Goal: Information Seeking & Learning: Learn about a topic

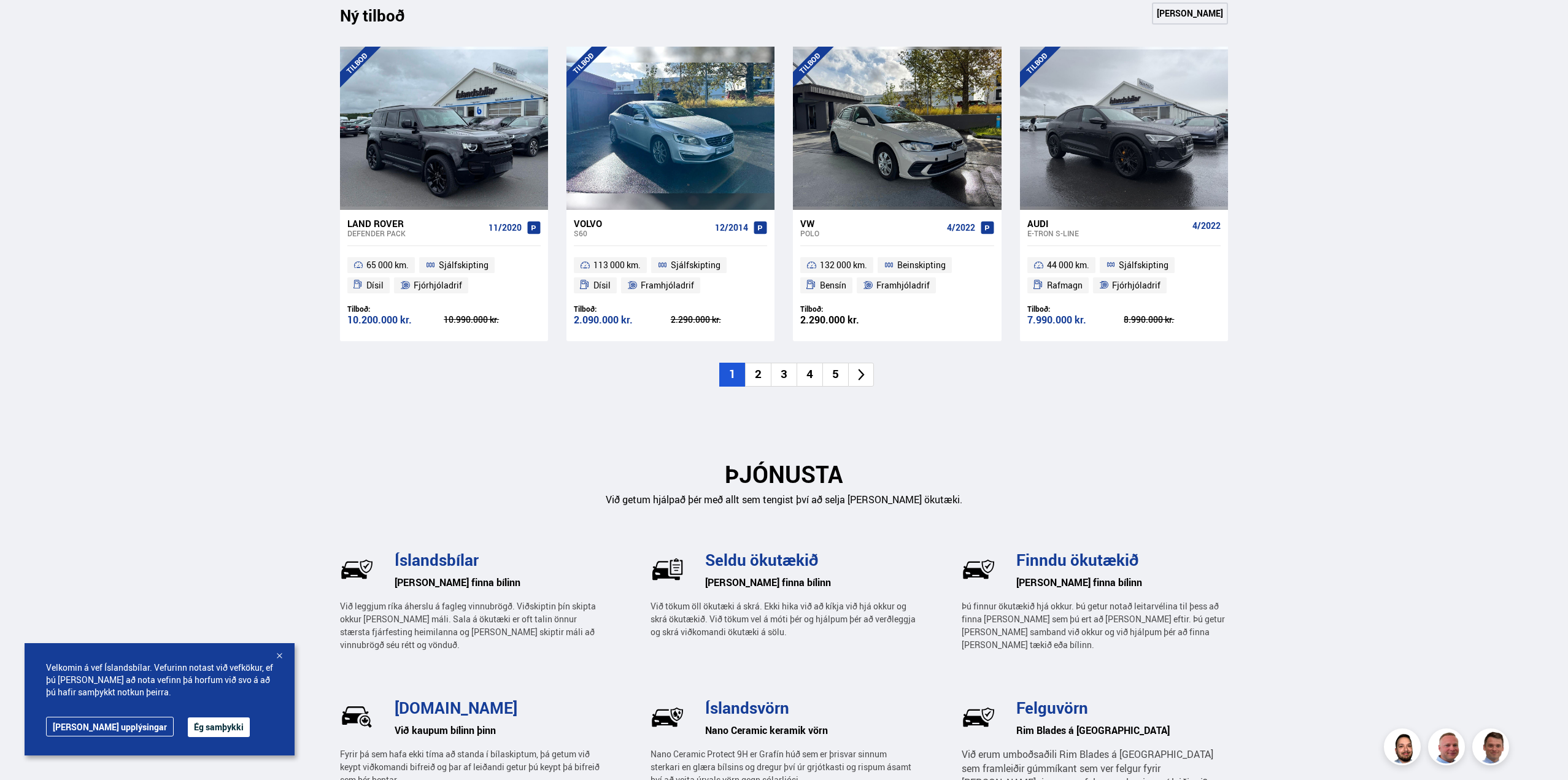
scroll to position [1349, 0]
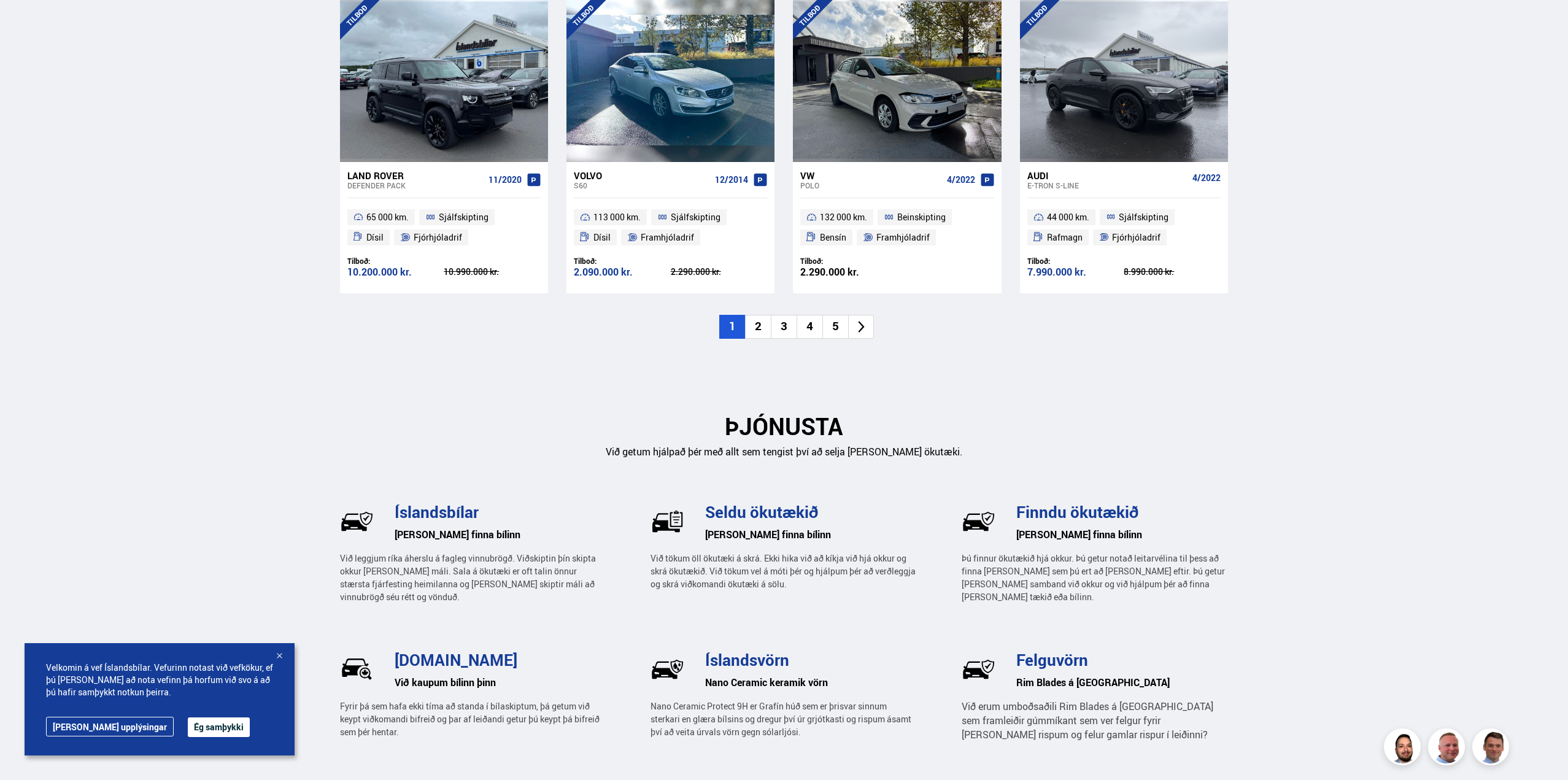
click at [755, 328] on li "2" at bounding box center [757, 326] width 26 height 24
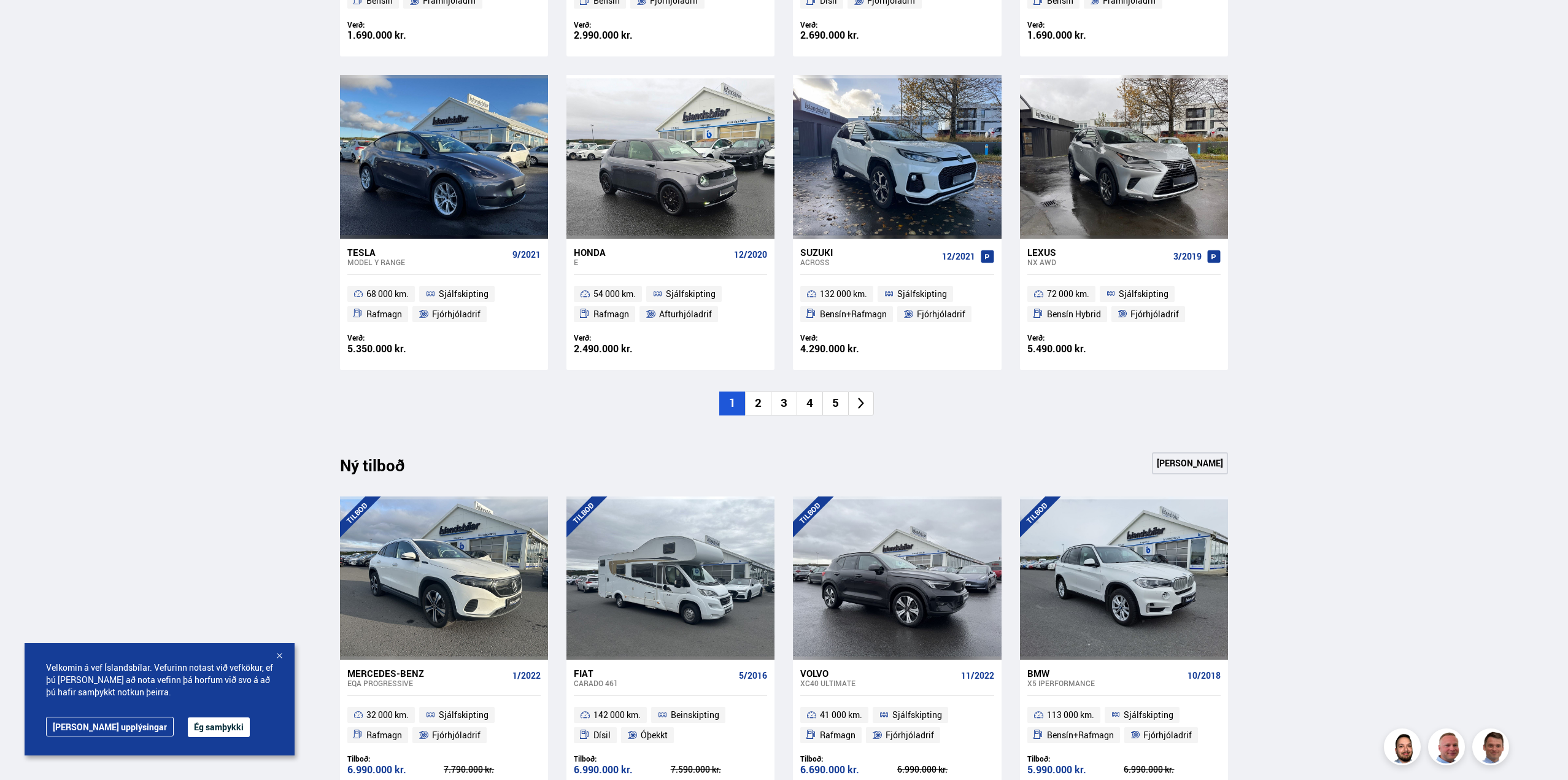
scroll to position [920, 0]
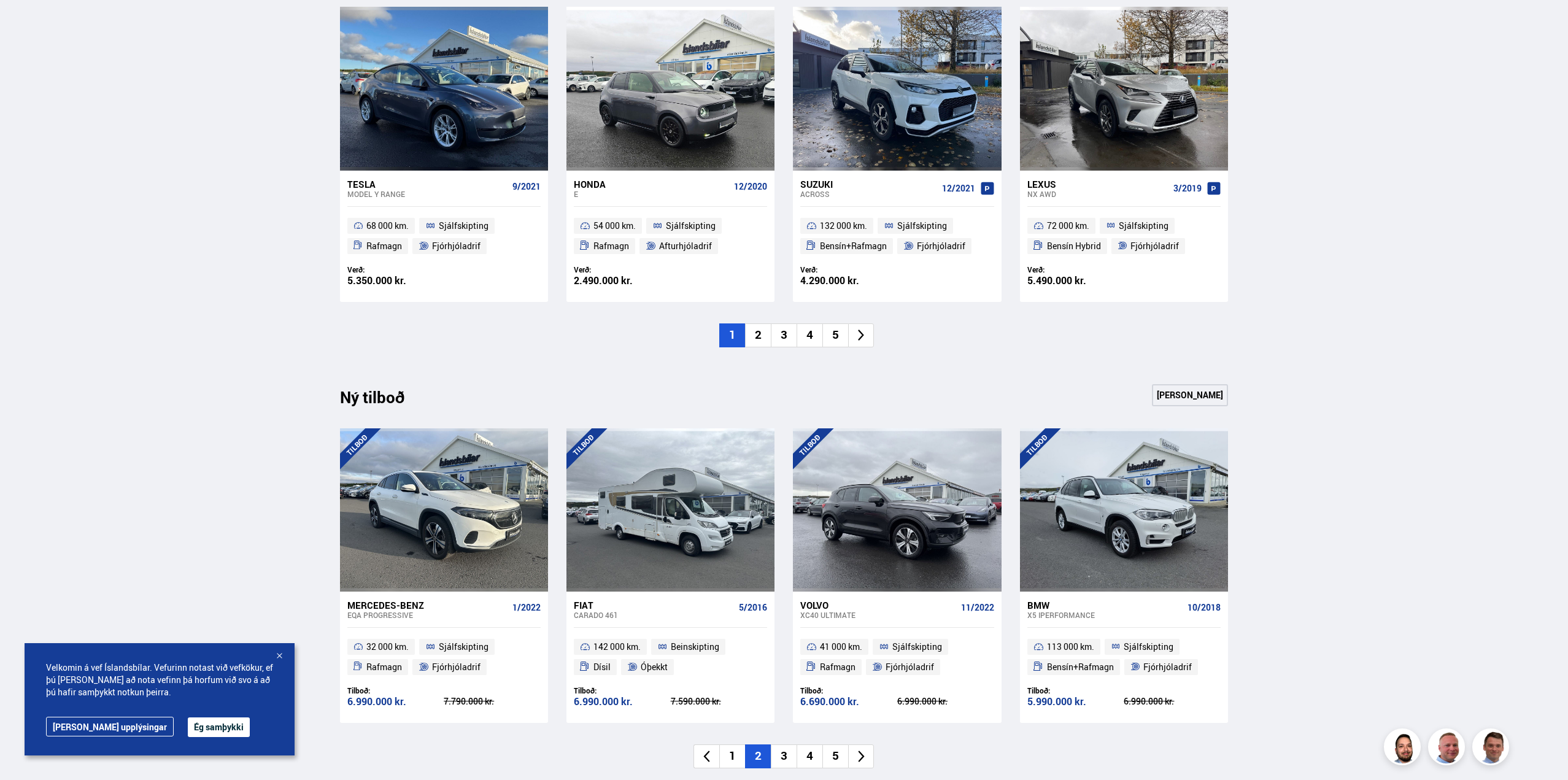
click at [759, 330] on li "2" at bounding box center [757, 335] width 26 height 24
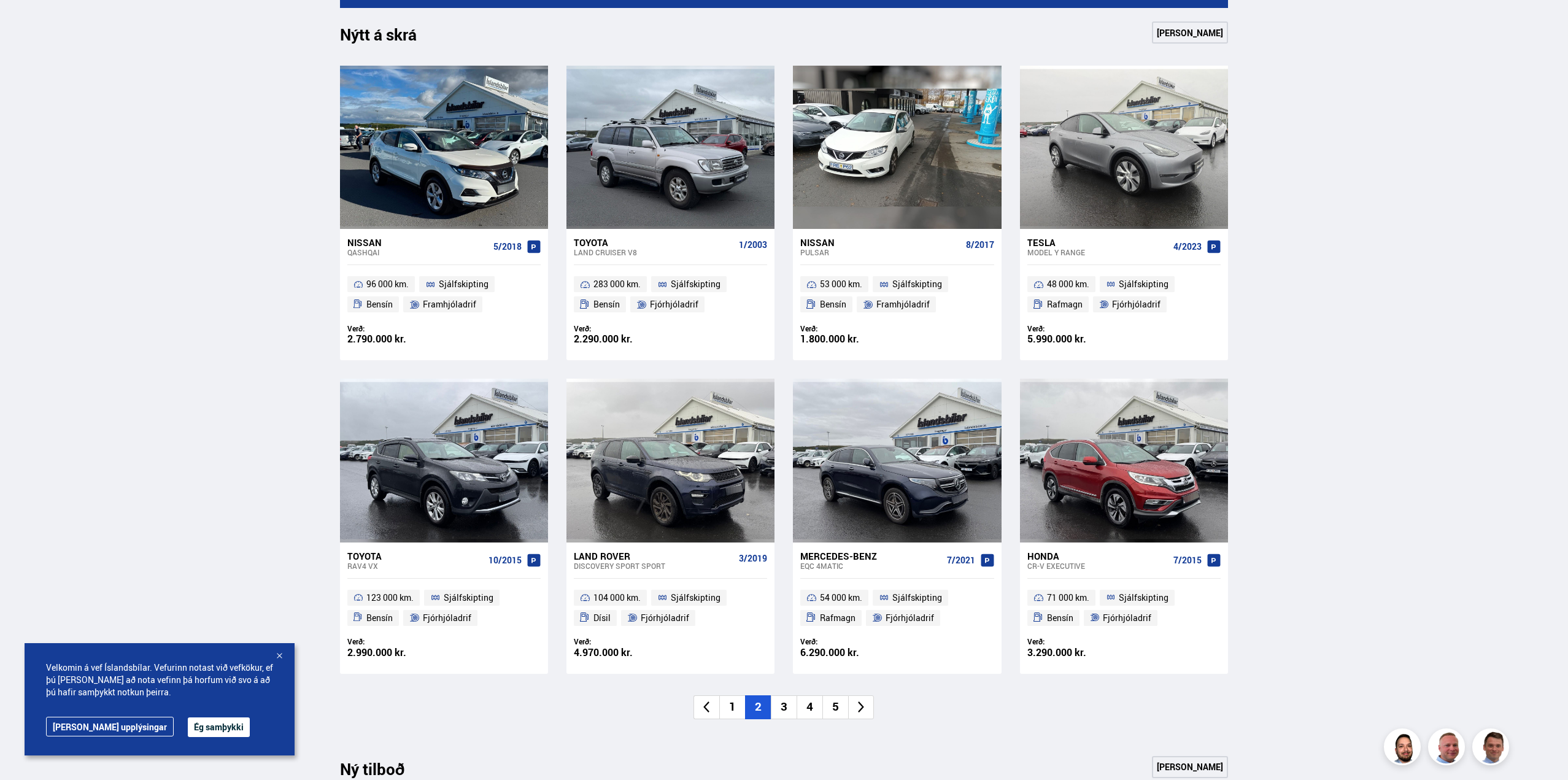
scroll to position [368, 0]
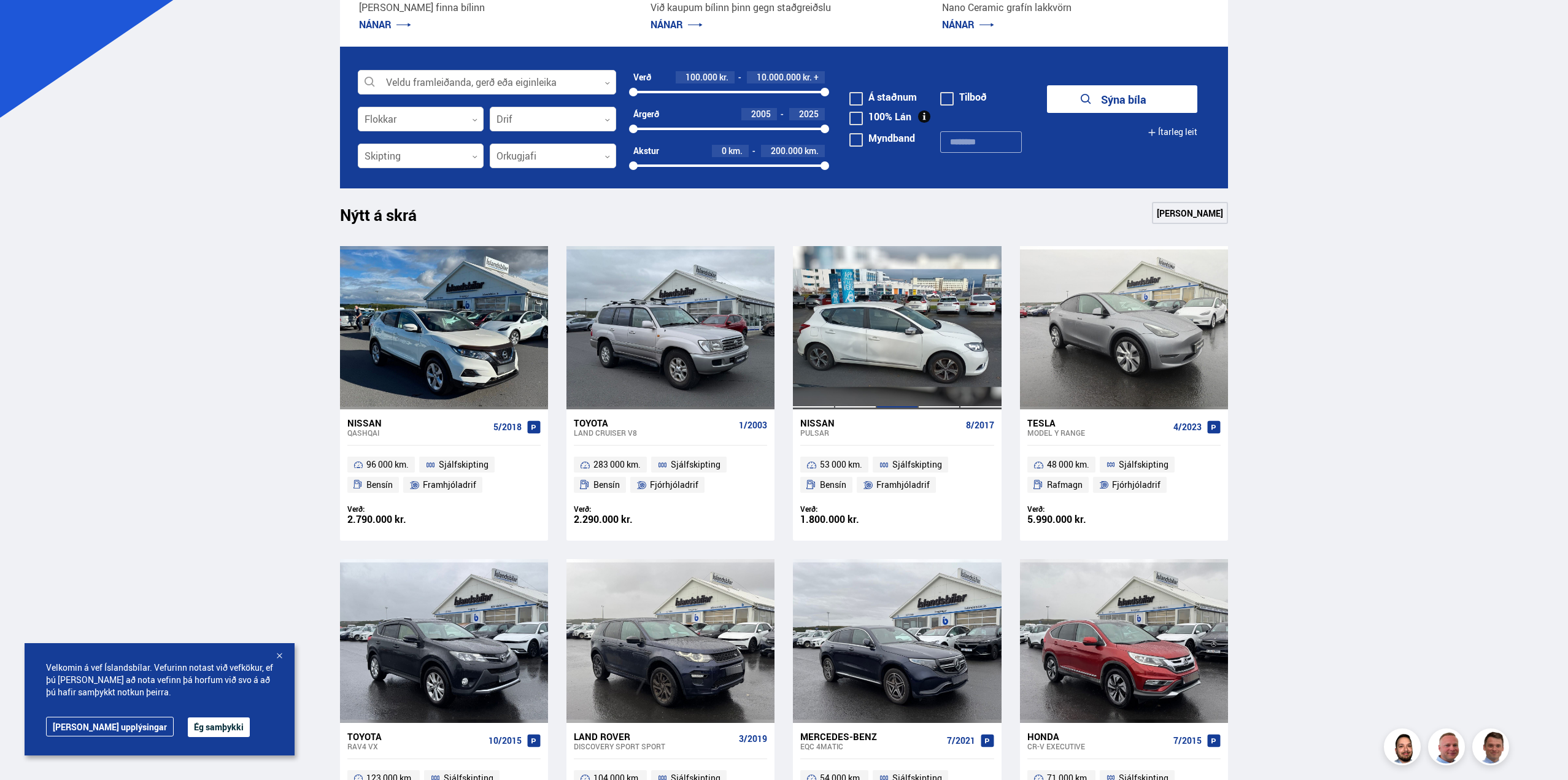
click at [883, 355] on div at bounding box center [897, 327] width 42 height 163
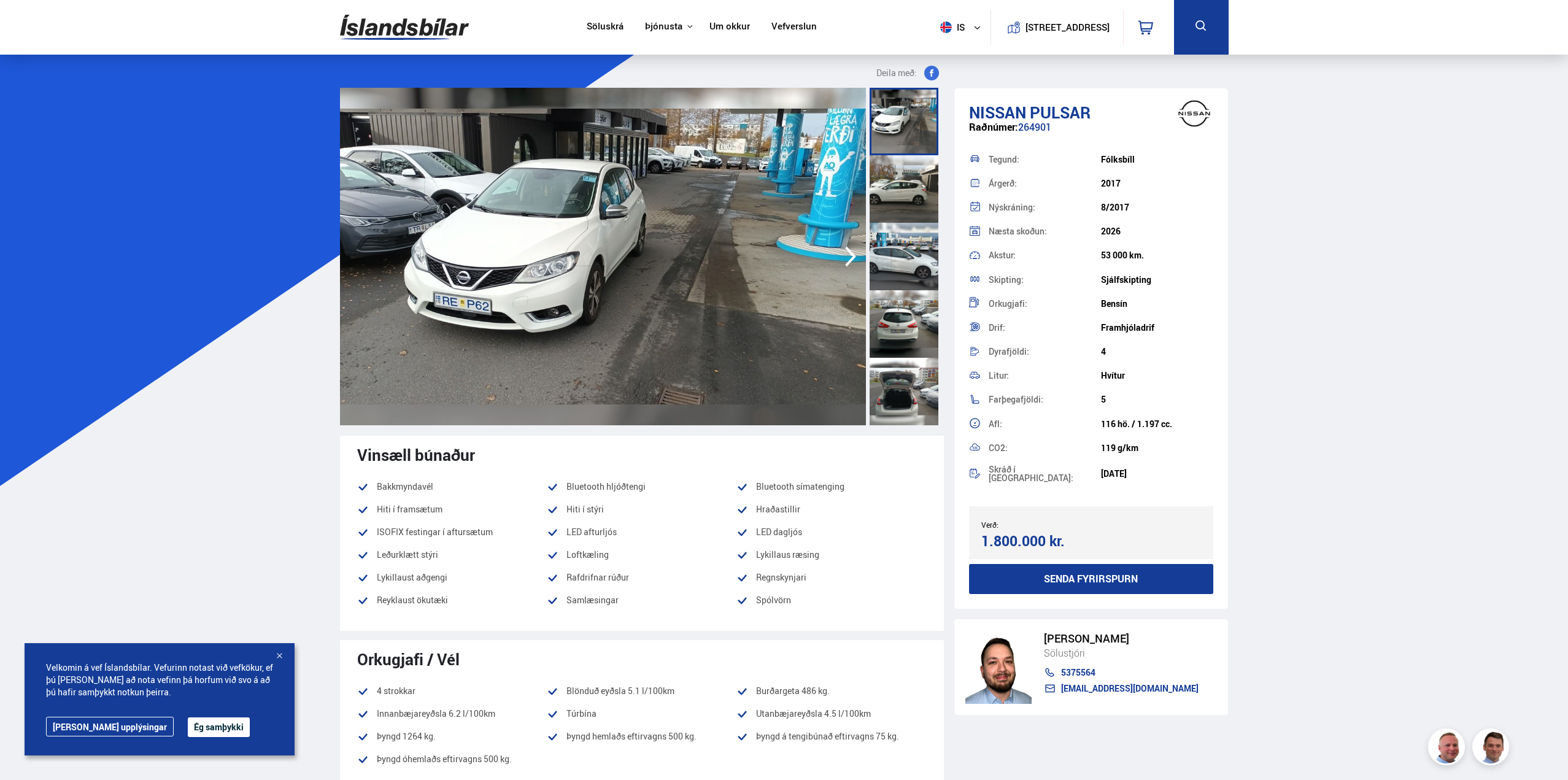
click at [845, 258] on icon "button" at bounding box center [851, 256] width 25 height 29
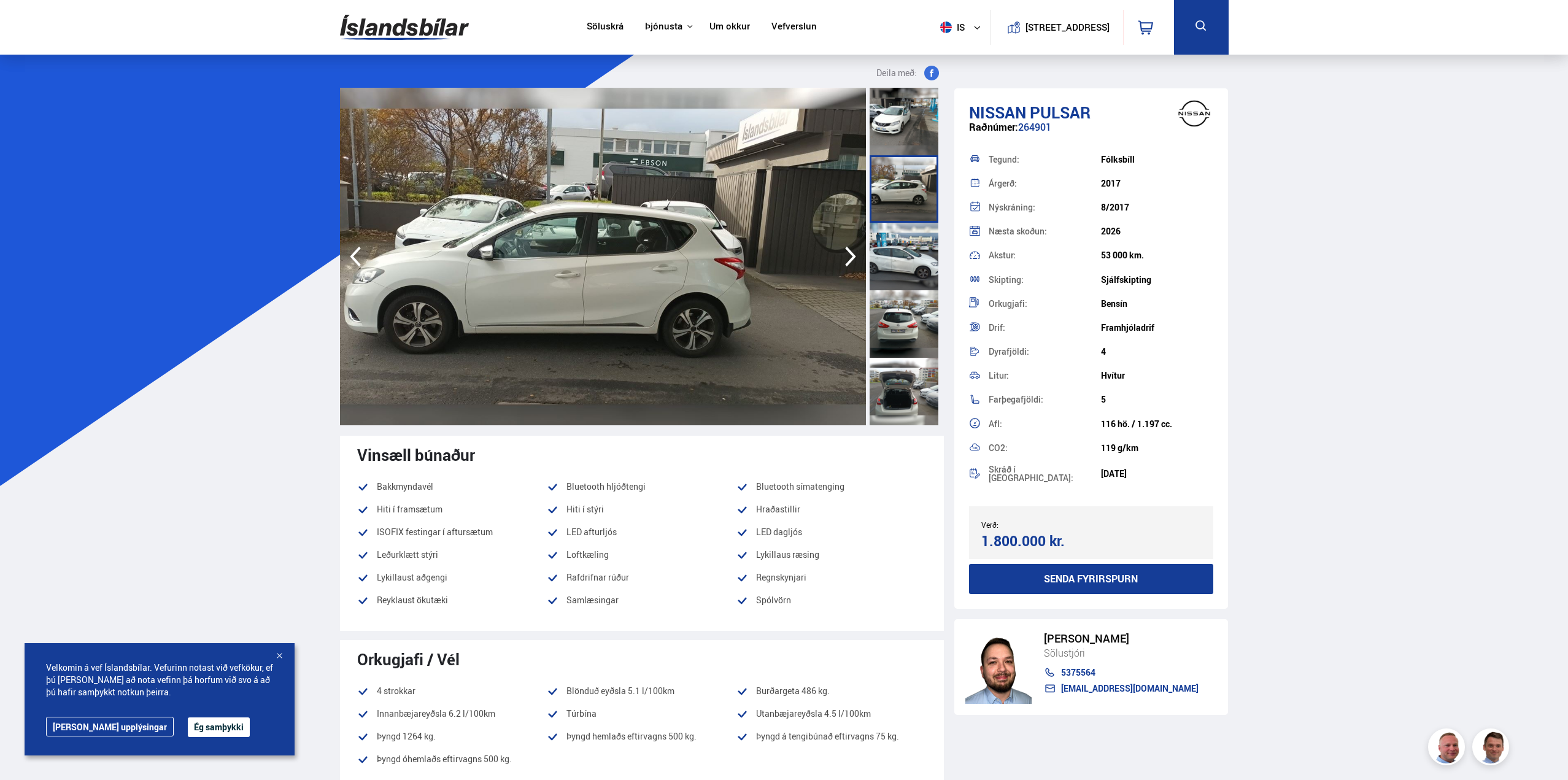
click at [845, 258] on icon "button" at bounding box center [851, 256] width 25 height 29
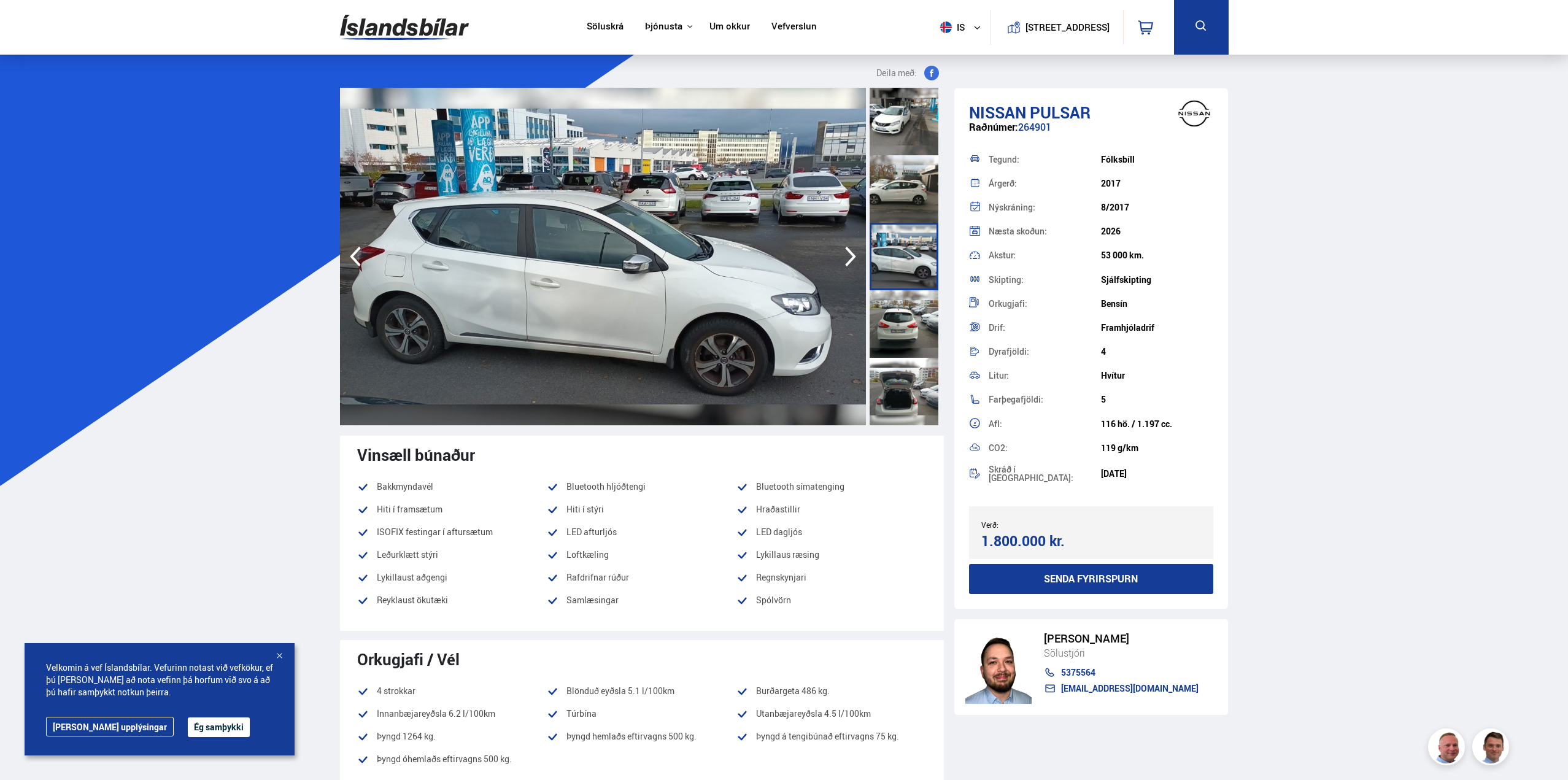
click at [845, 258] on icon "button" at bounding box center [851, 256] width 25 height 29
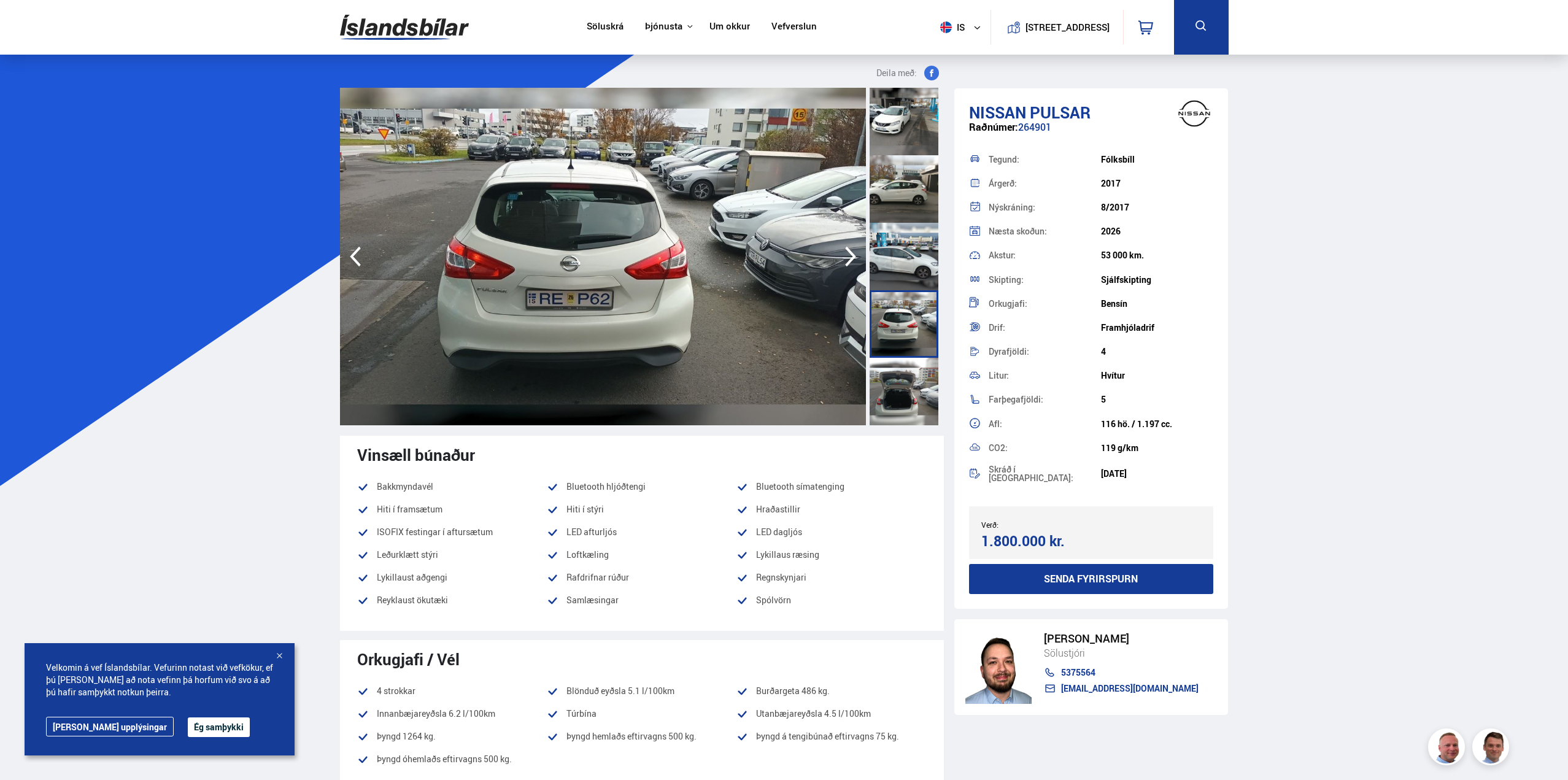
click at [845, 258] on icon "button" at bounding box center [851, 256] width 25 height 29
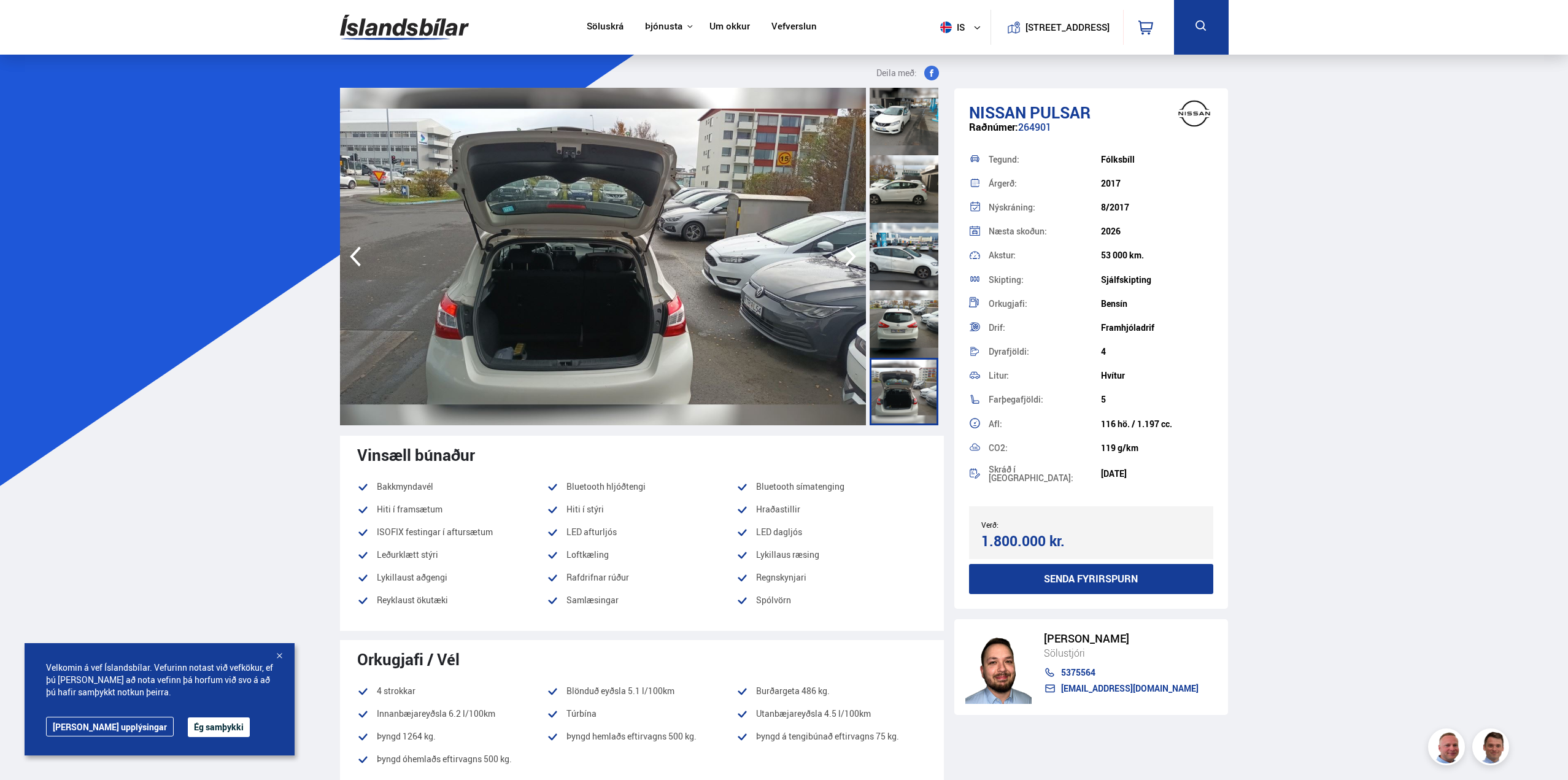
click at [845, 257] on icon "button" at bounding box center [851, 256] width 25 height 29
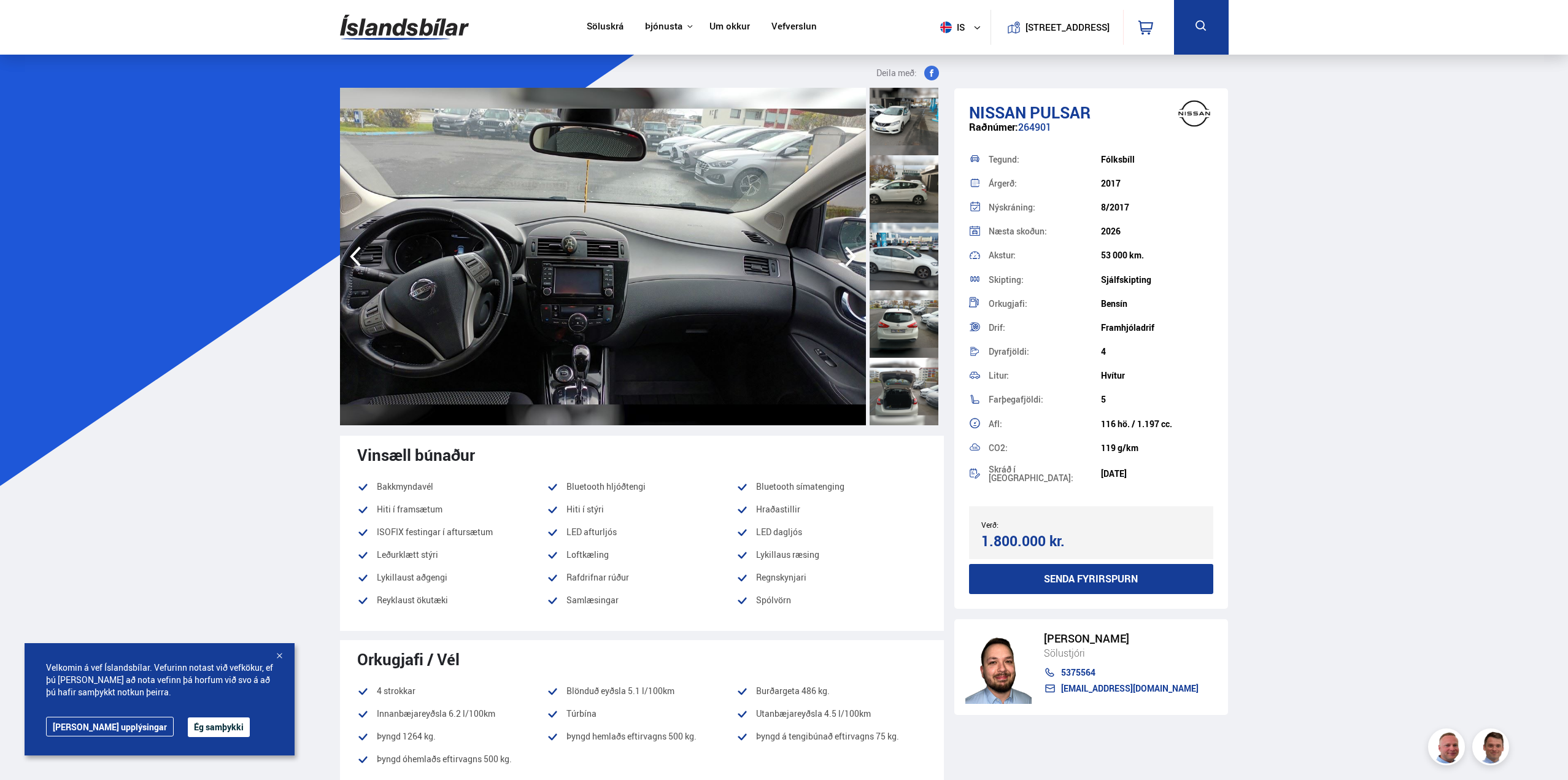
click at [845, 257] on icon "button" at bounding box center [851, 256] width 25 height 29
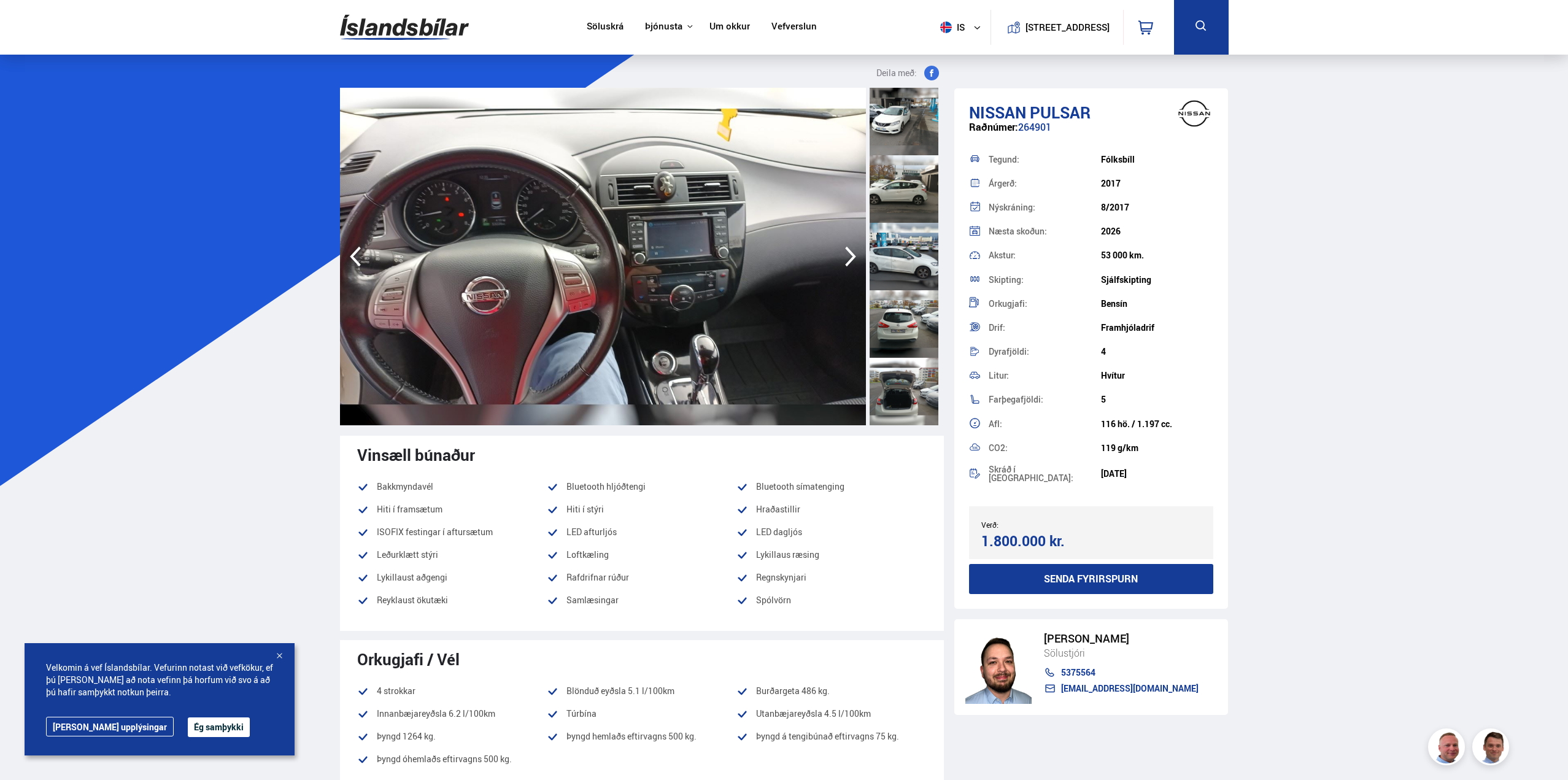
click at [845, 257] on icon "button" at bounding box center [851, 256] width 25 height 29
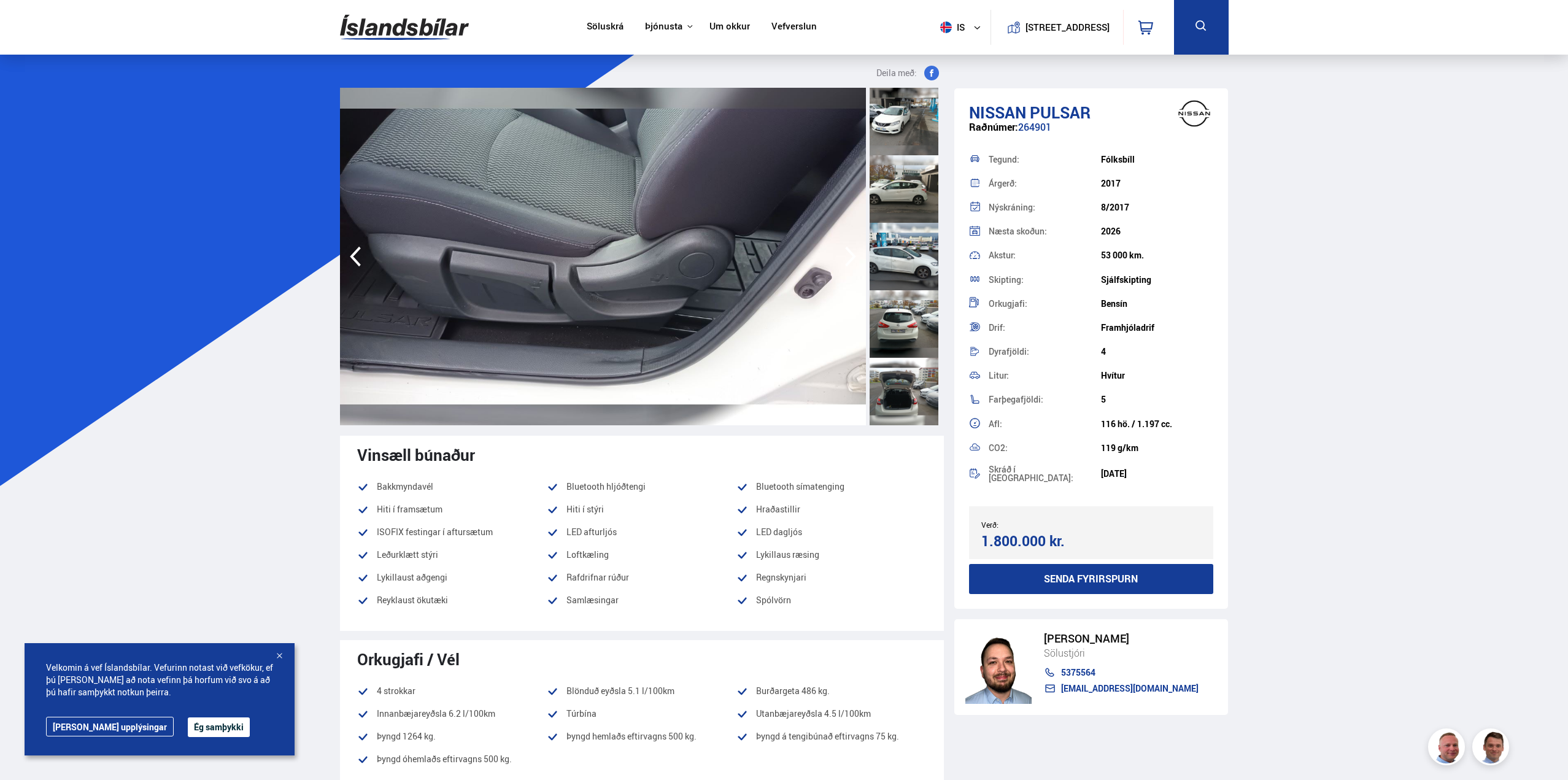
click at [845, 257] on icon "button" at bounding box center [851, 256] width 25 height 29
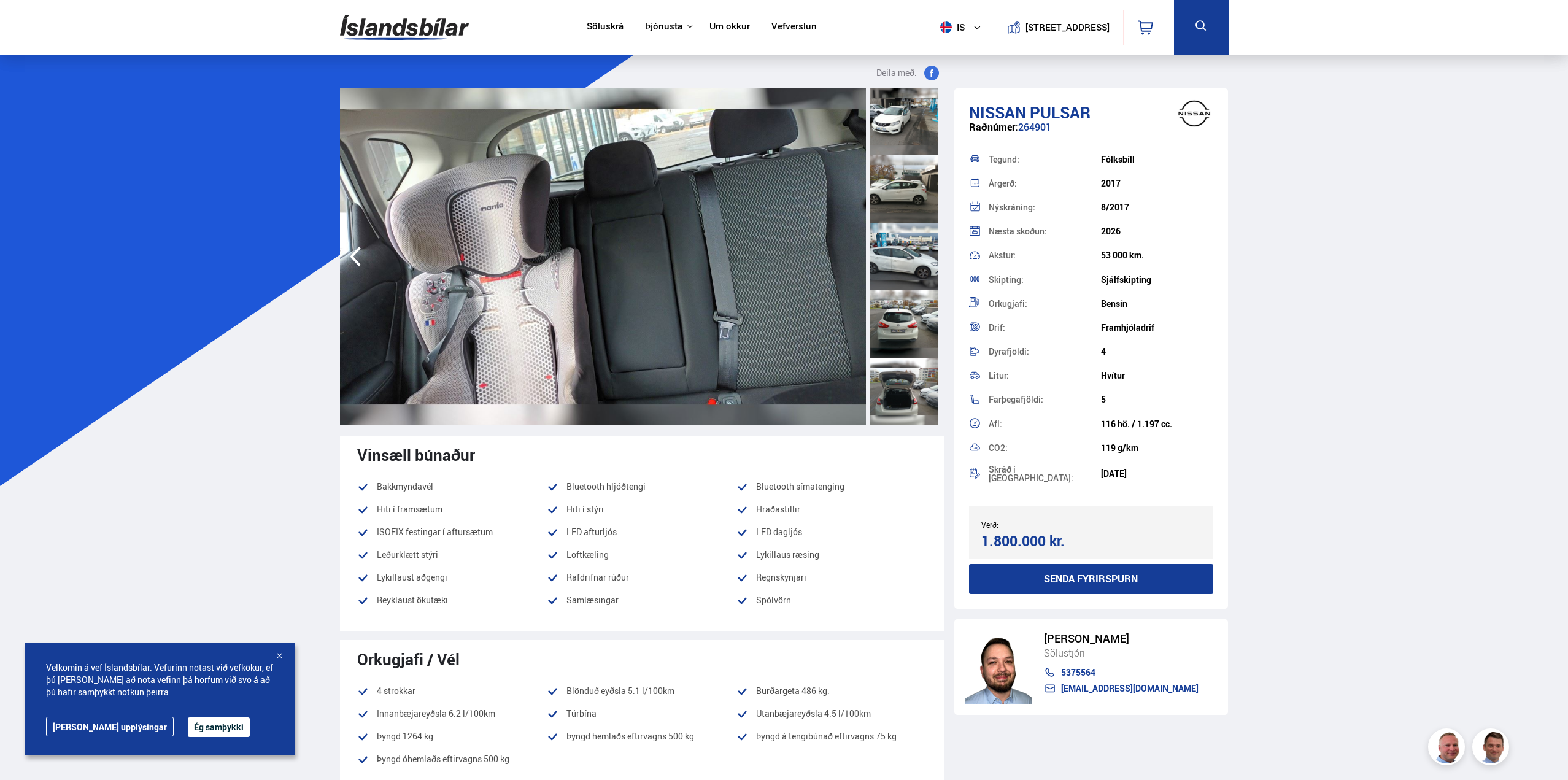
click at [845, 257] on img at bounding box center [603, 256] width 526 height 337
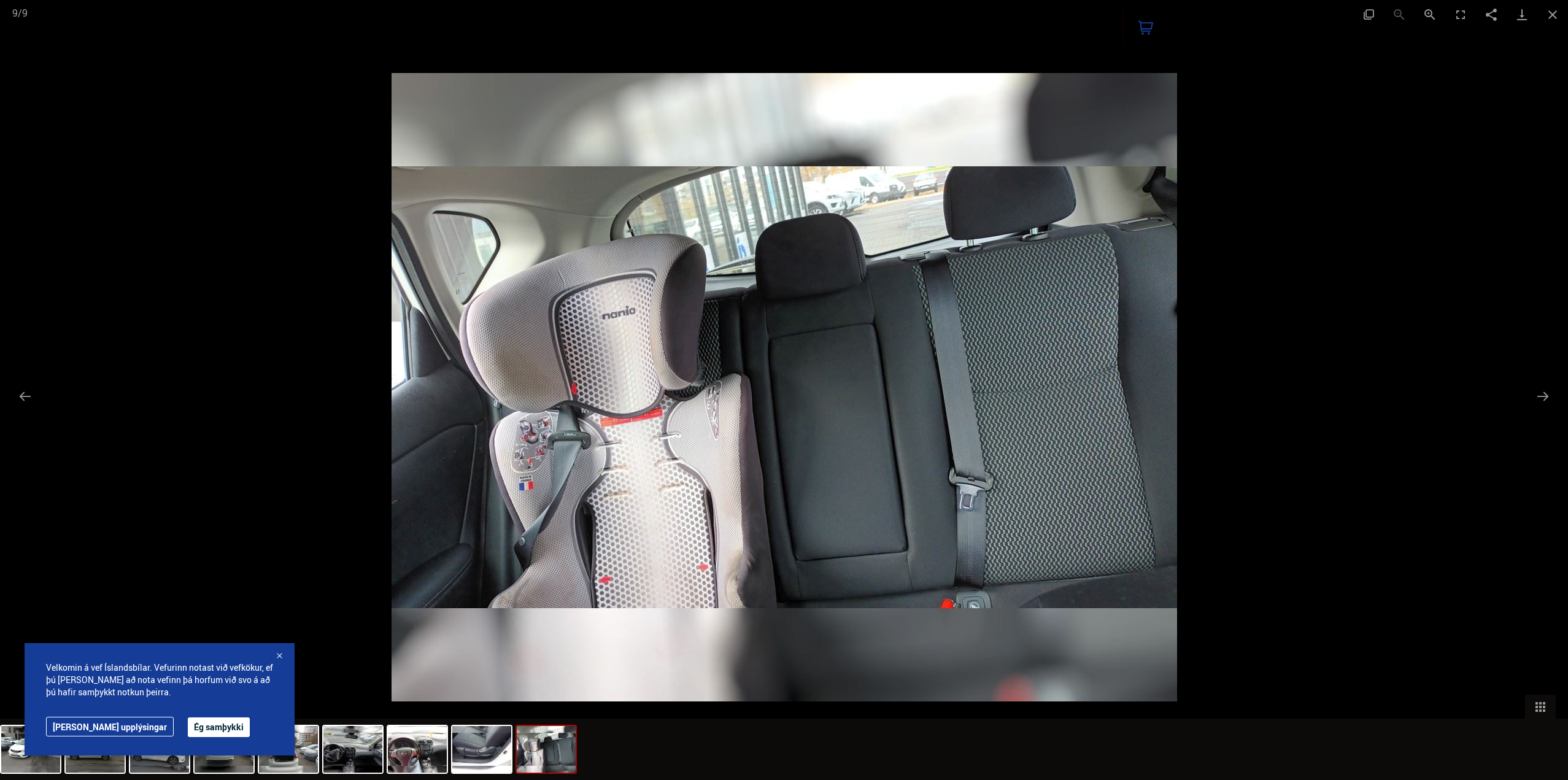
click at [1365, 187] on div at bounding box center [784, 390] width 1568 height 780
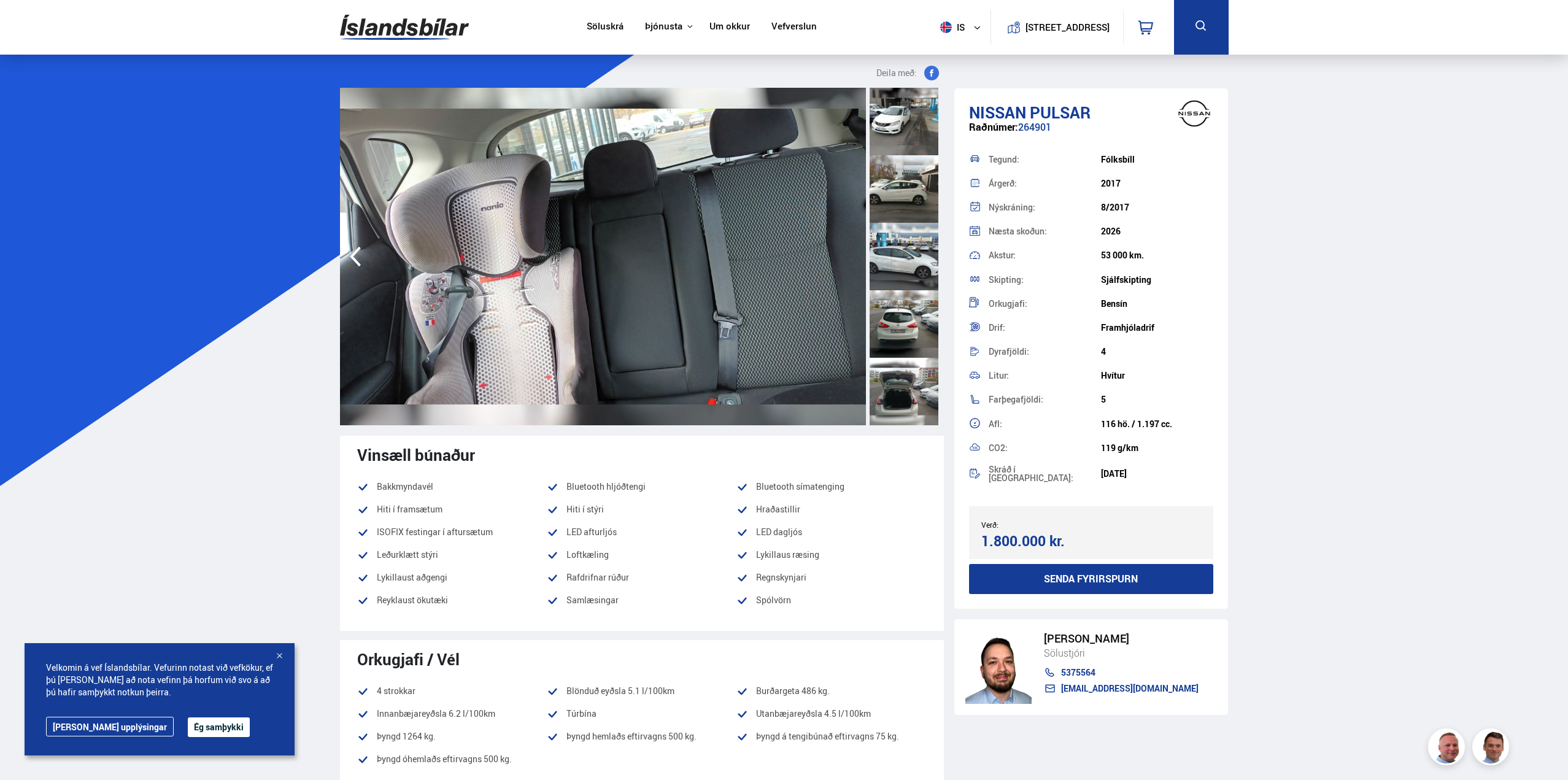
click at [905, 123] on div at bounding box center [903, 122] width 69 height 68
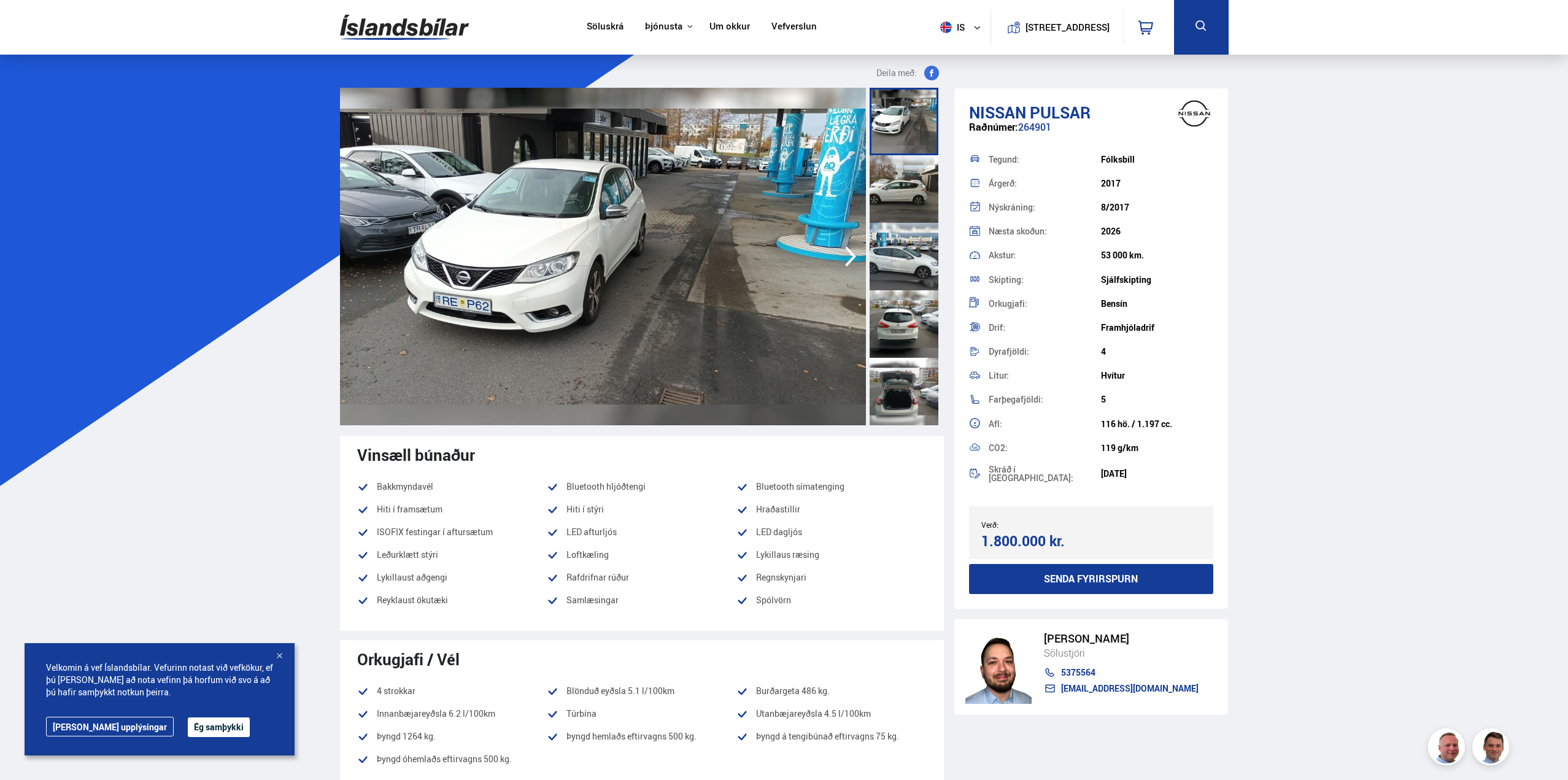
click at [851, 256] on icon "button" at bounding box center [851, 256] width 25 height 29
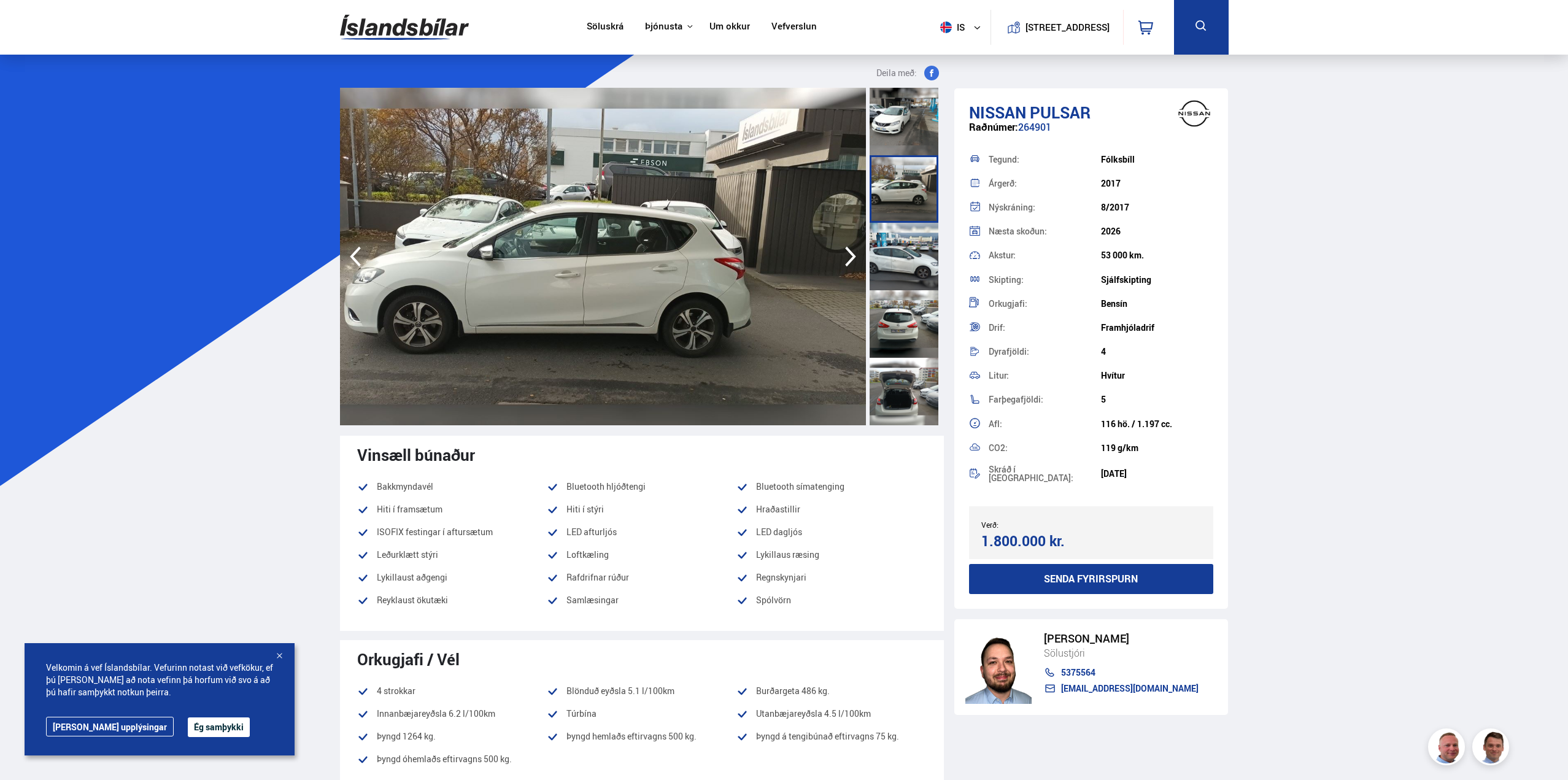
click at [352, 254] on icon "button" at bounding box center [355, 256] width 25 height 29
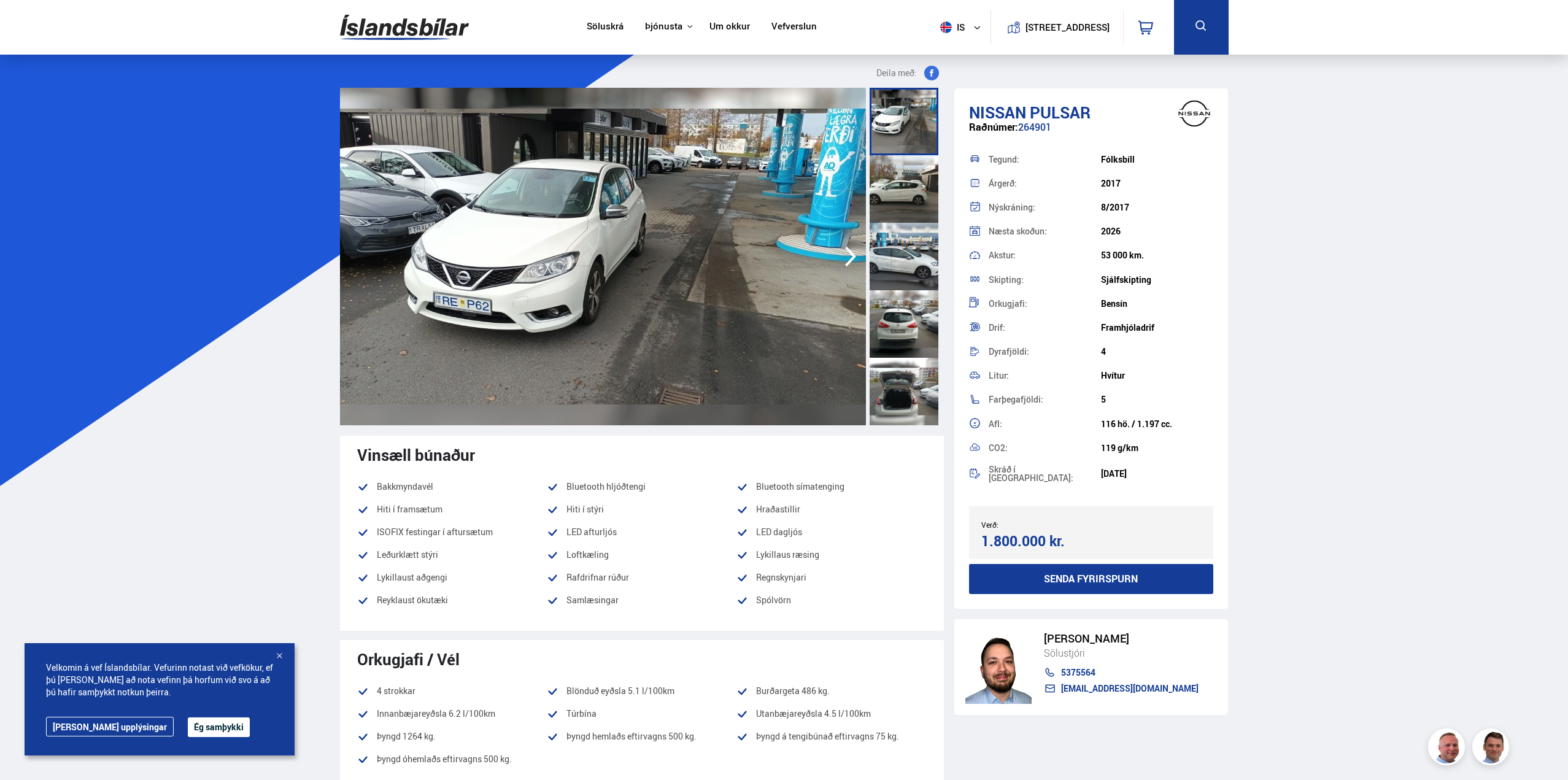
click at [352, 254] on img at bounding box center [603, 256] width 526 height 337
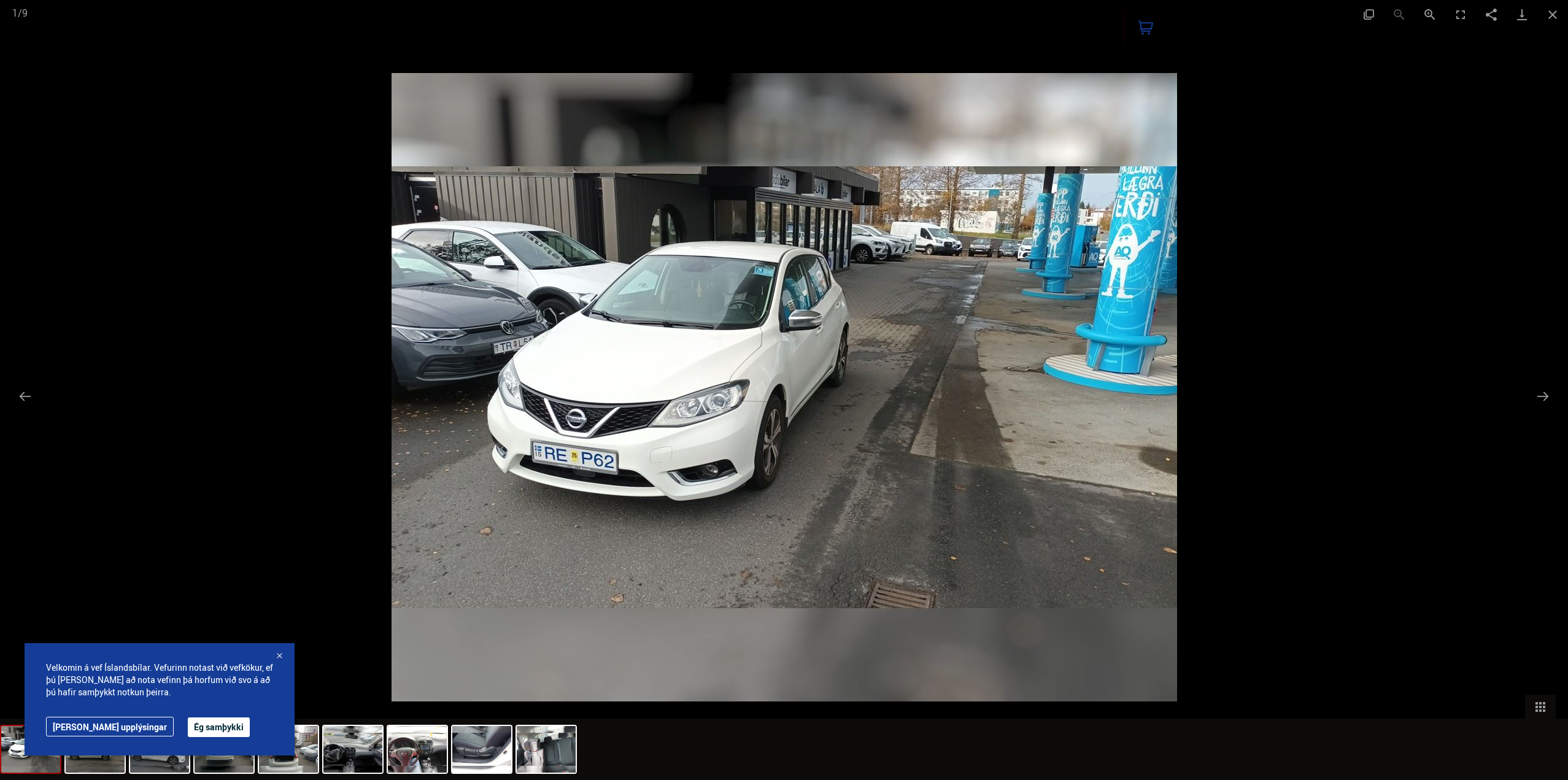
click at [1393, 153] on div at bounding box center [784, 390] width 1568 height 780
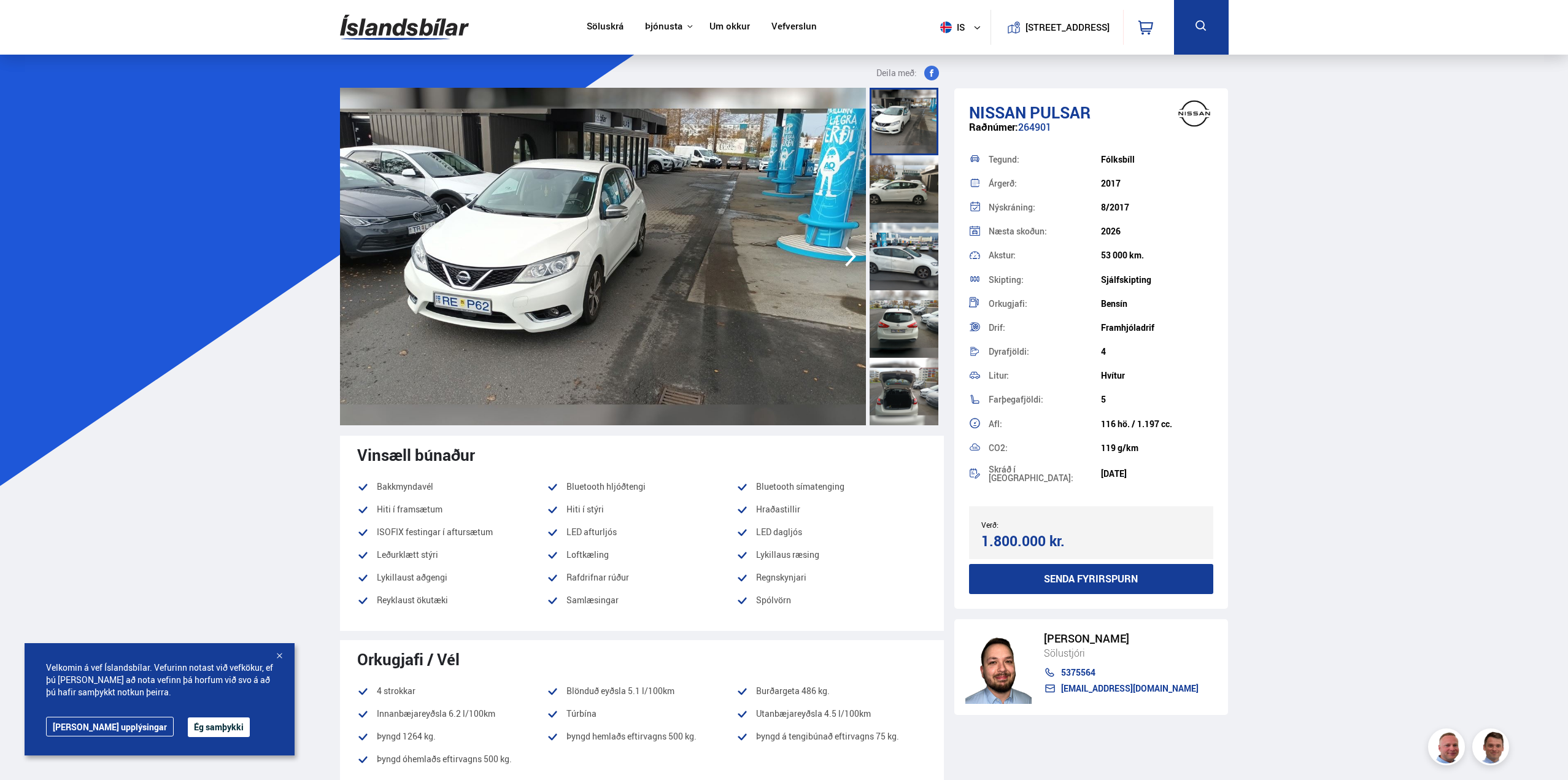
click at [897, 183] on div at bounding box center [903, 189] width 69 height 68
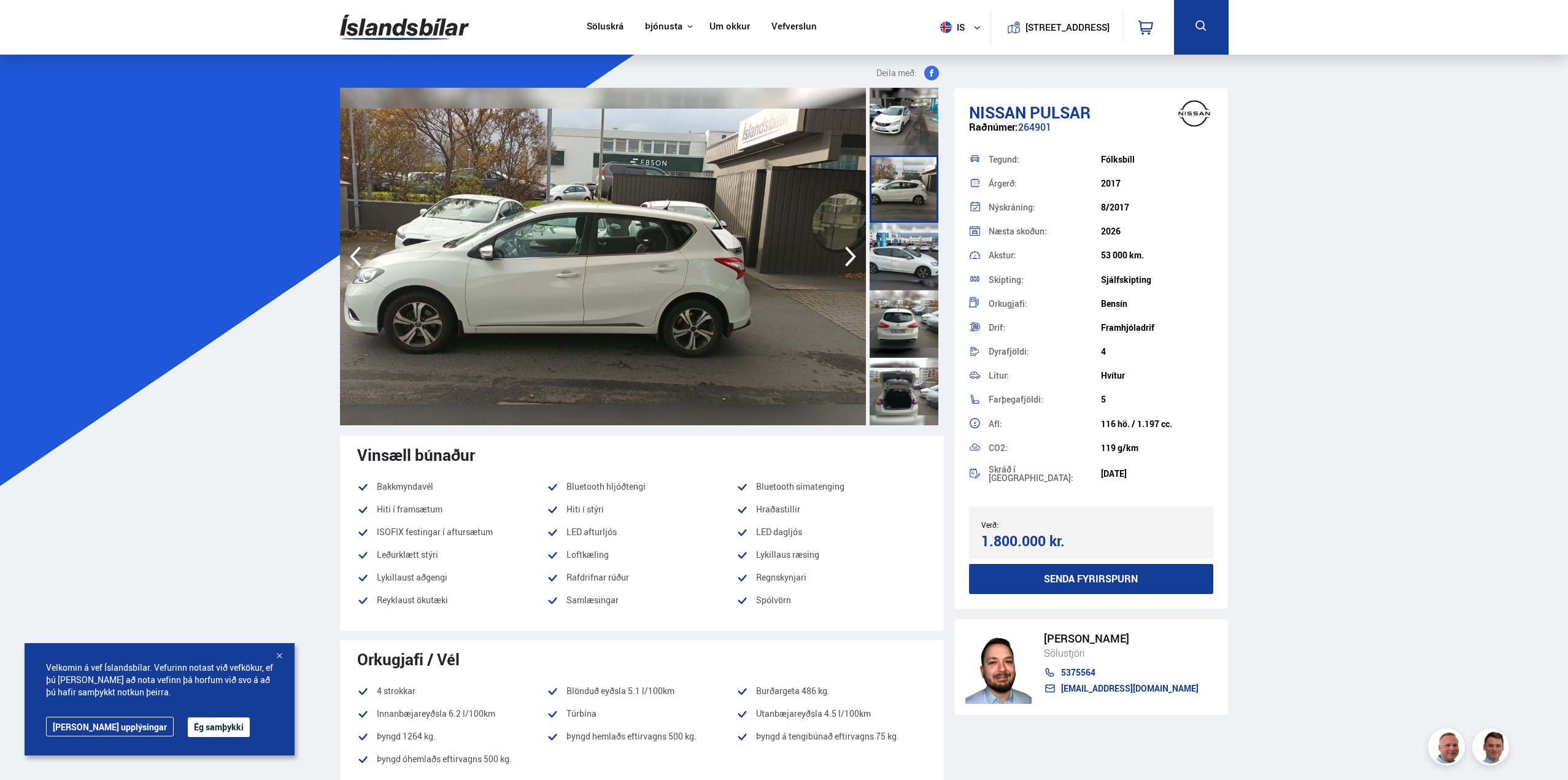
click at [883, 253] on div at bounding box center [903, 256] width 69 height 68
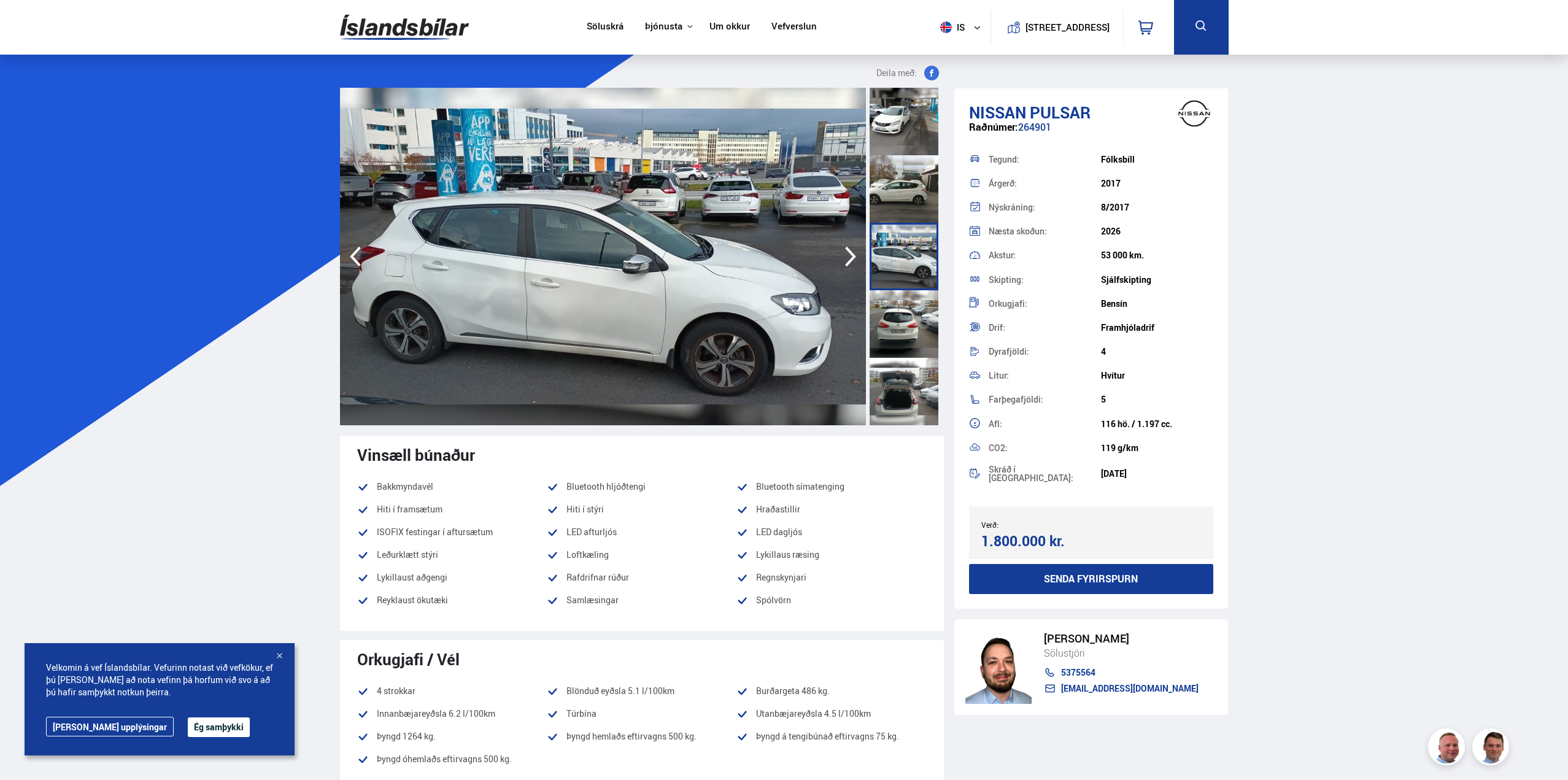
click at [913, 192] on div at bounding box center [903, 189] width 69 height 68
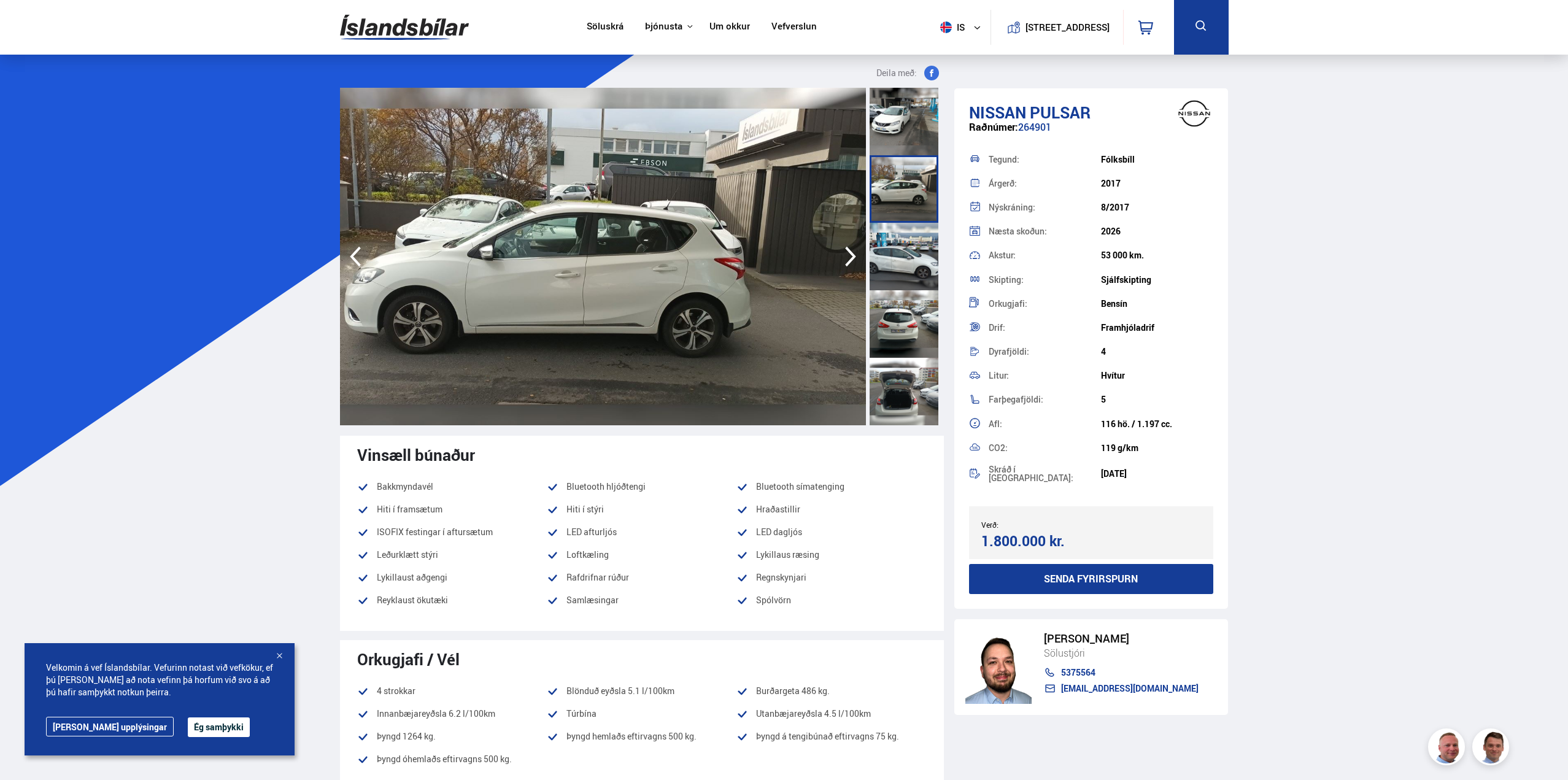
click at [887, 311] on div at bounding box center [903, 324] width 69 height 68
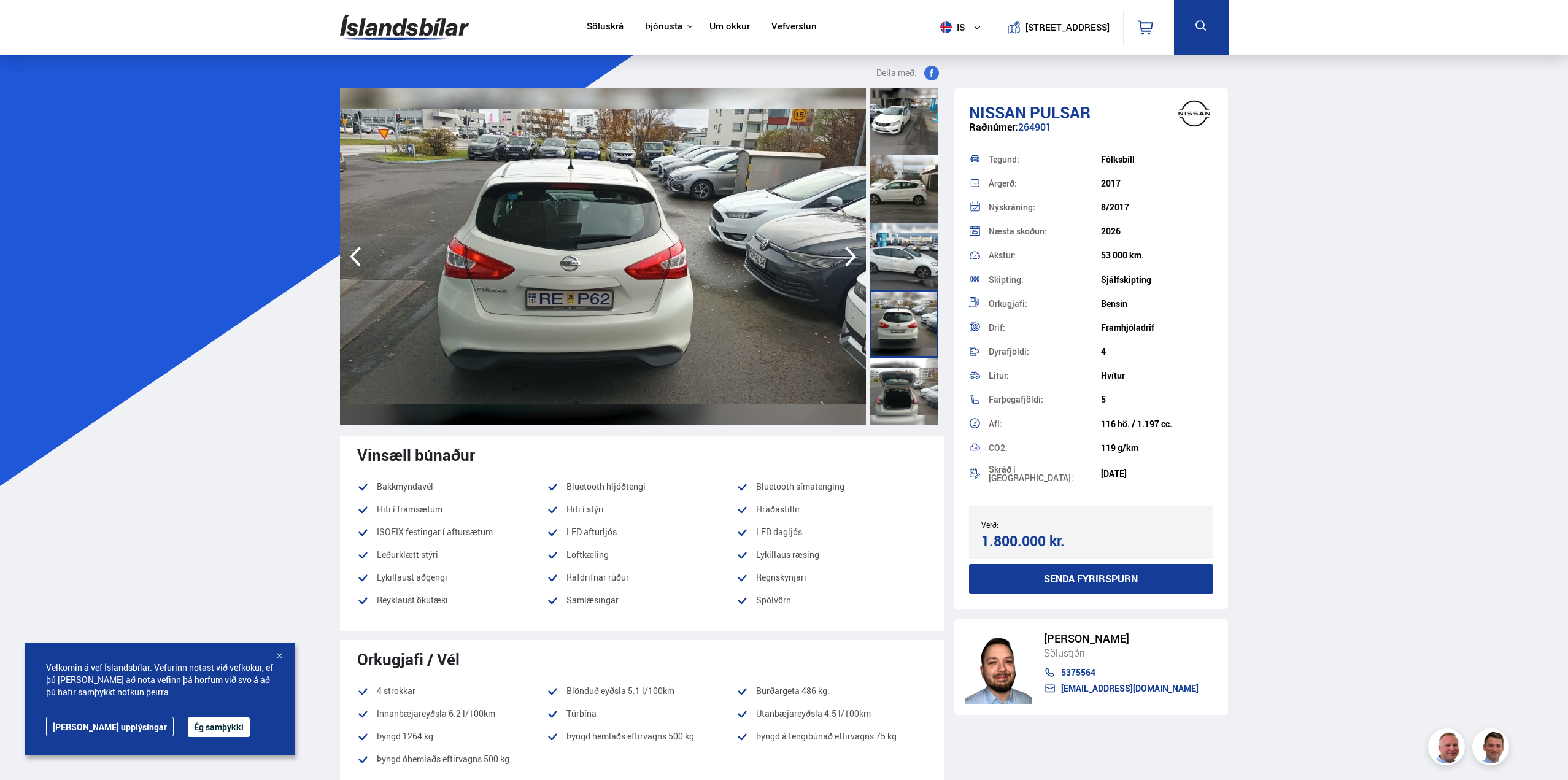
click at [886, 394] on div at bounding box center [903, 392] width 69 height 68
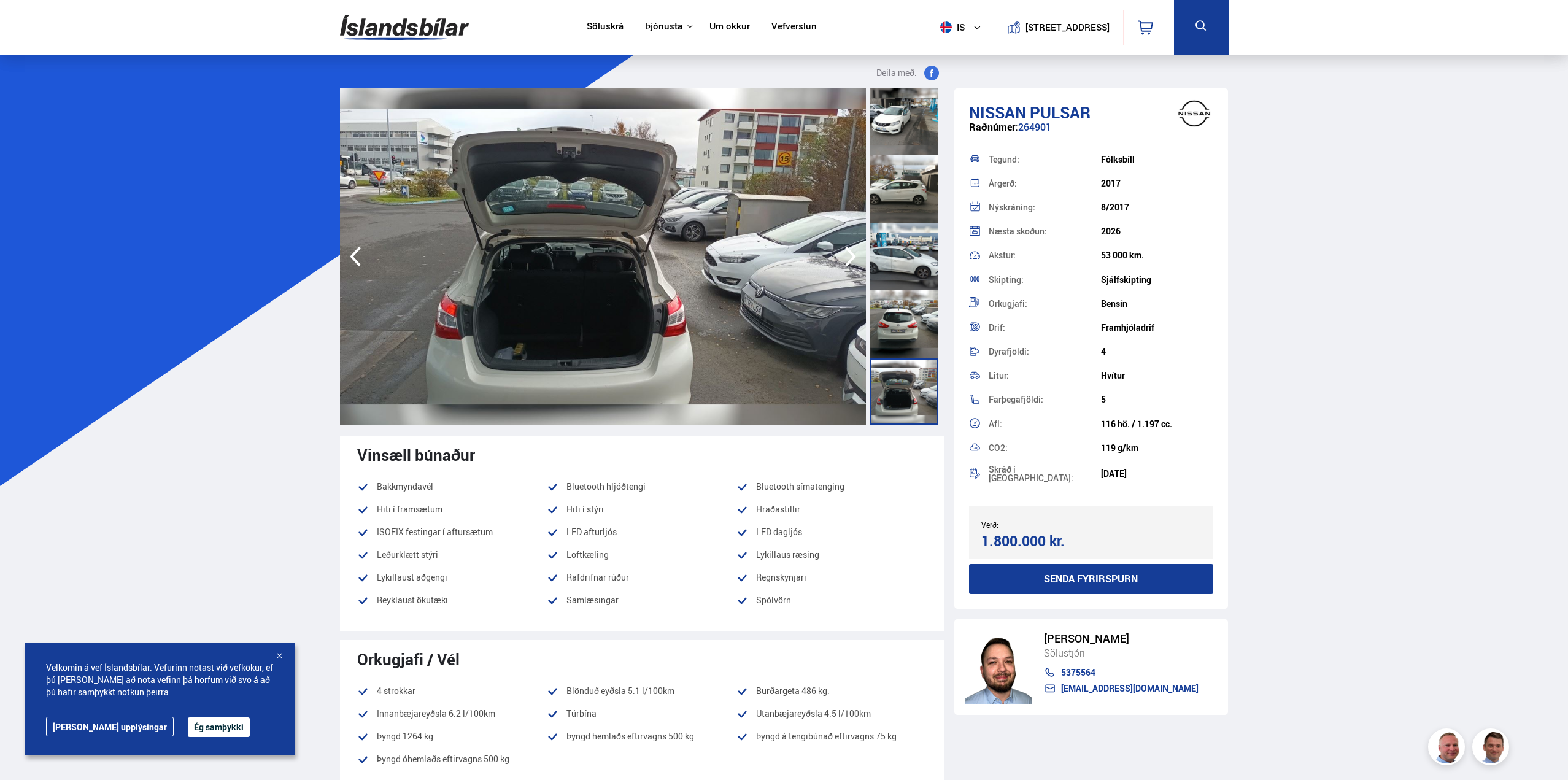
click at [902, 144] on div at bounding box center [903, 122] width 69 height 68
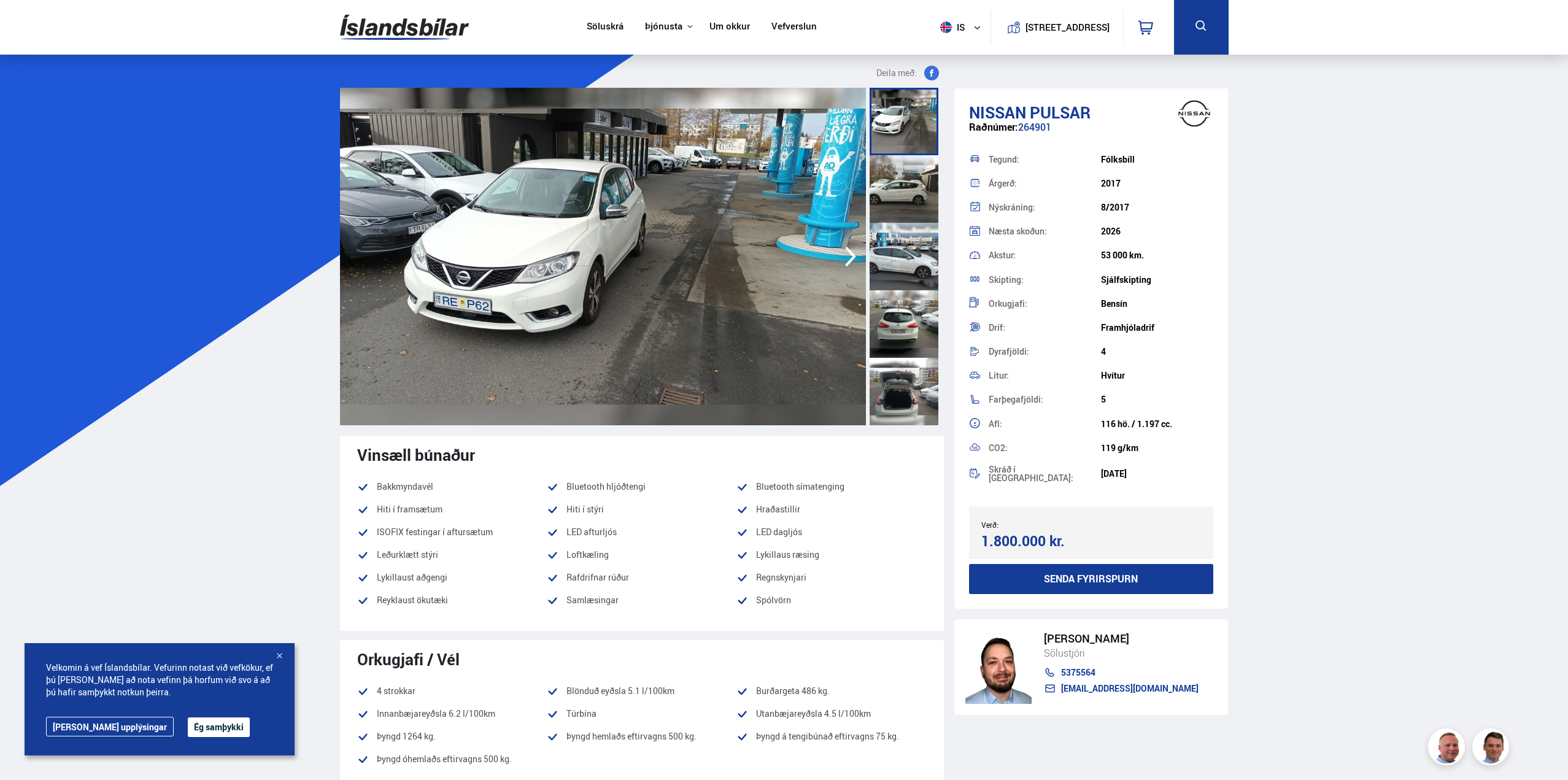
click at [898, 185] on div at bounding box center [903, 189] width 69 height 68
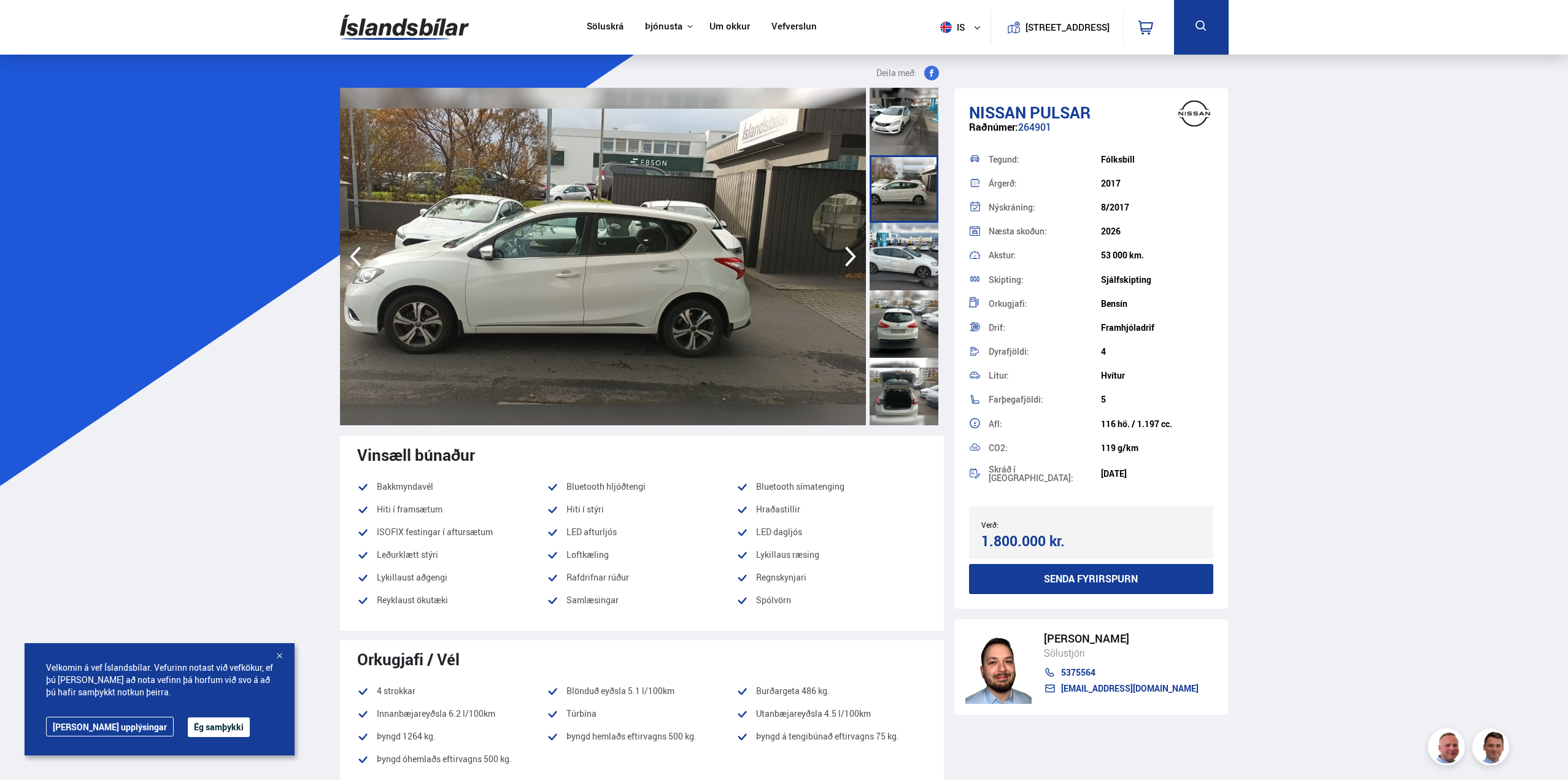
click at [898, 223] on div at bounding box center [903, 256] width 69 height 68
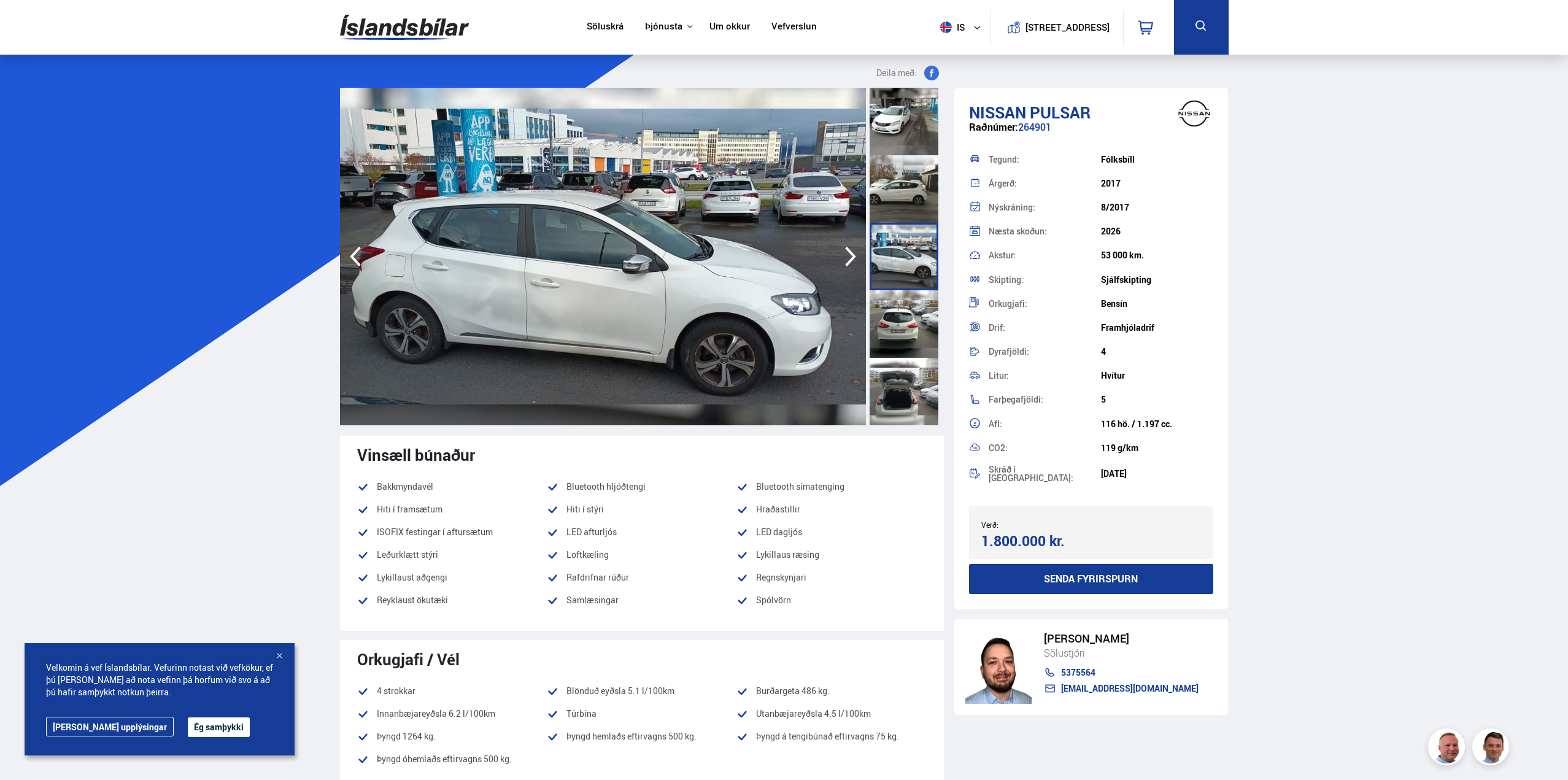
click at [903, 167] on div at bounding box center [903, 189] width 69 height 68
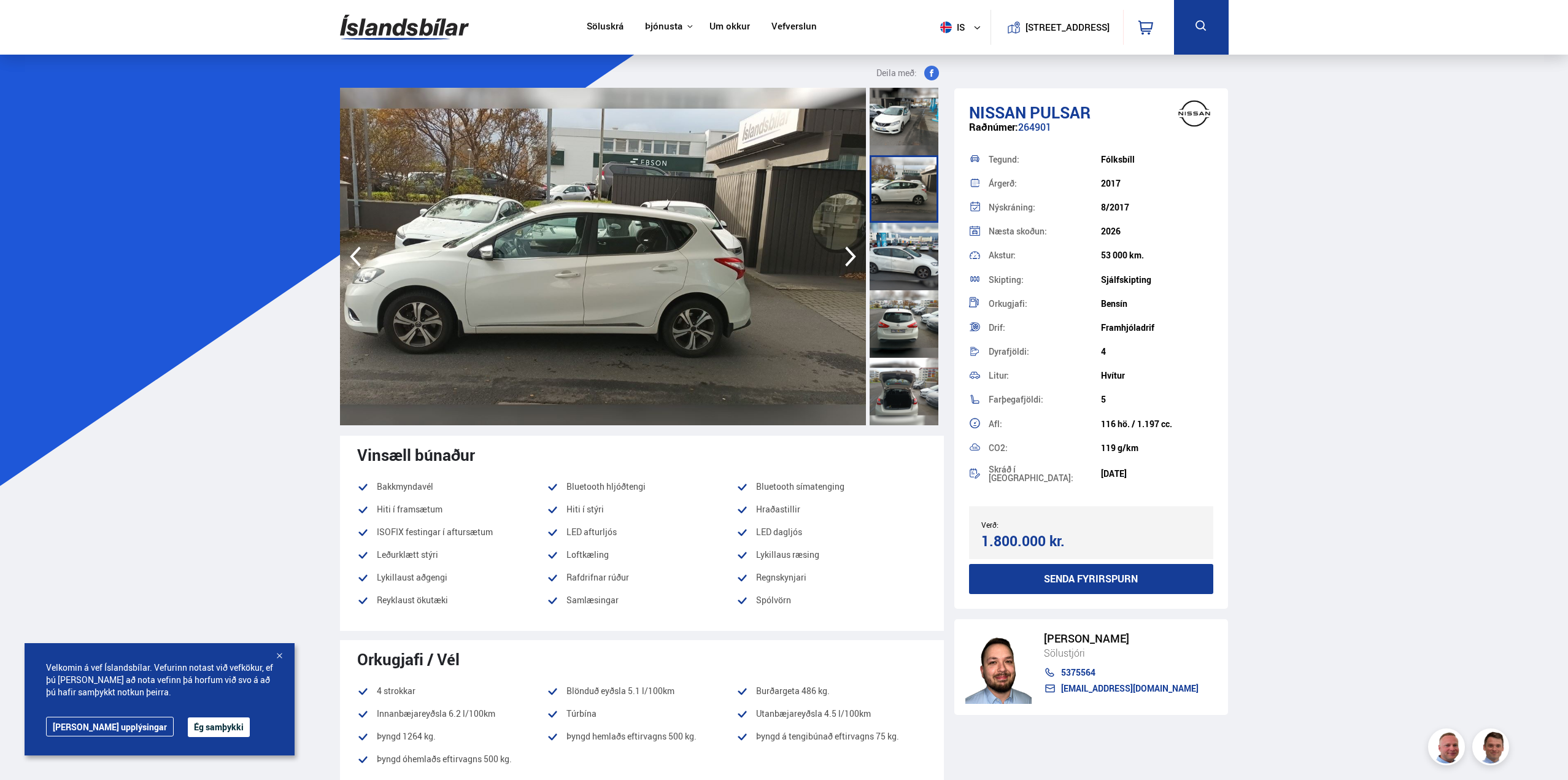
click at [904, 137] on div at bounding box center [903, 122] width 69 height 68
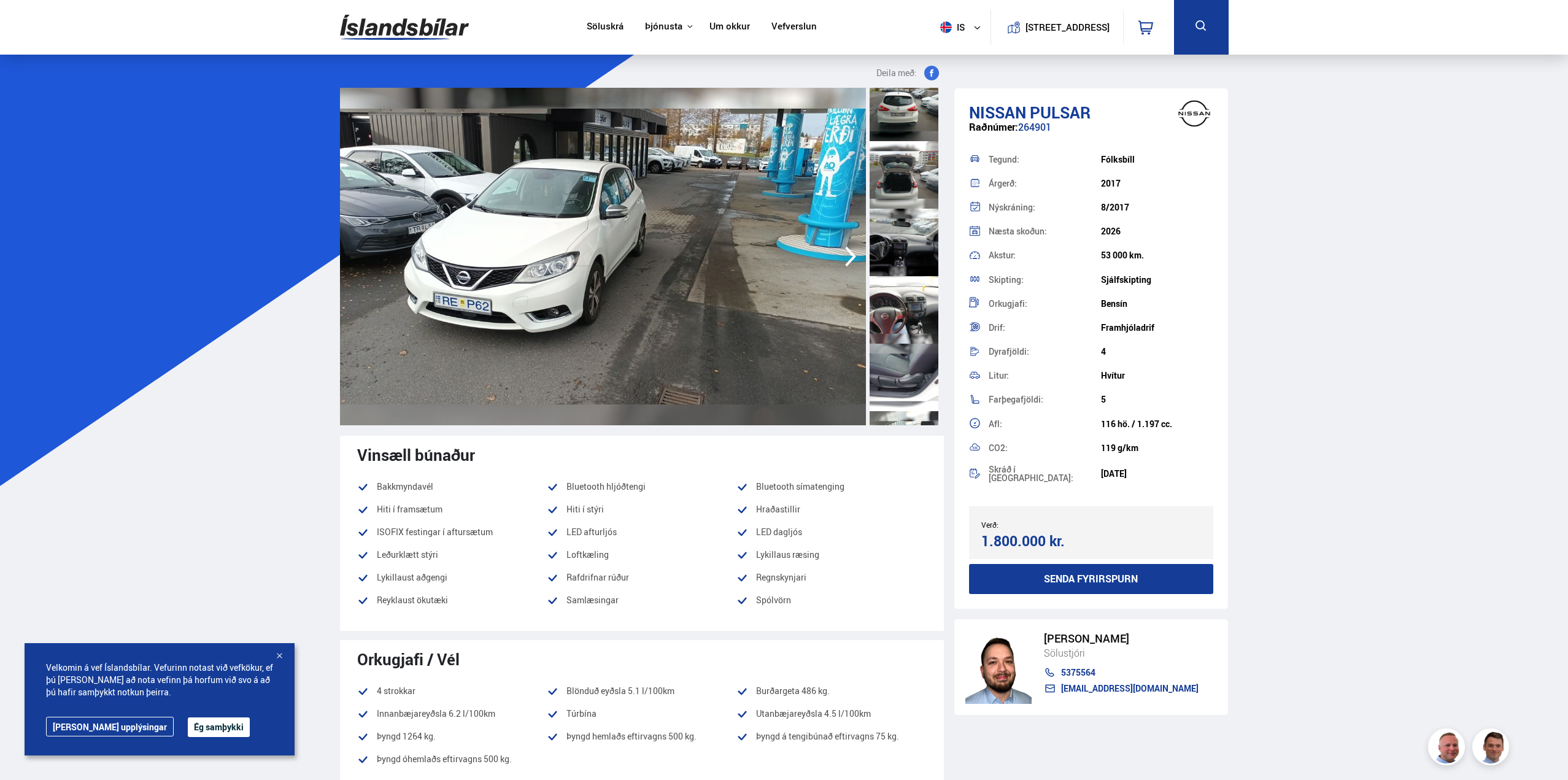
scroll to position [270, 0]
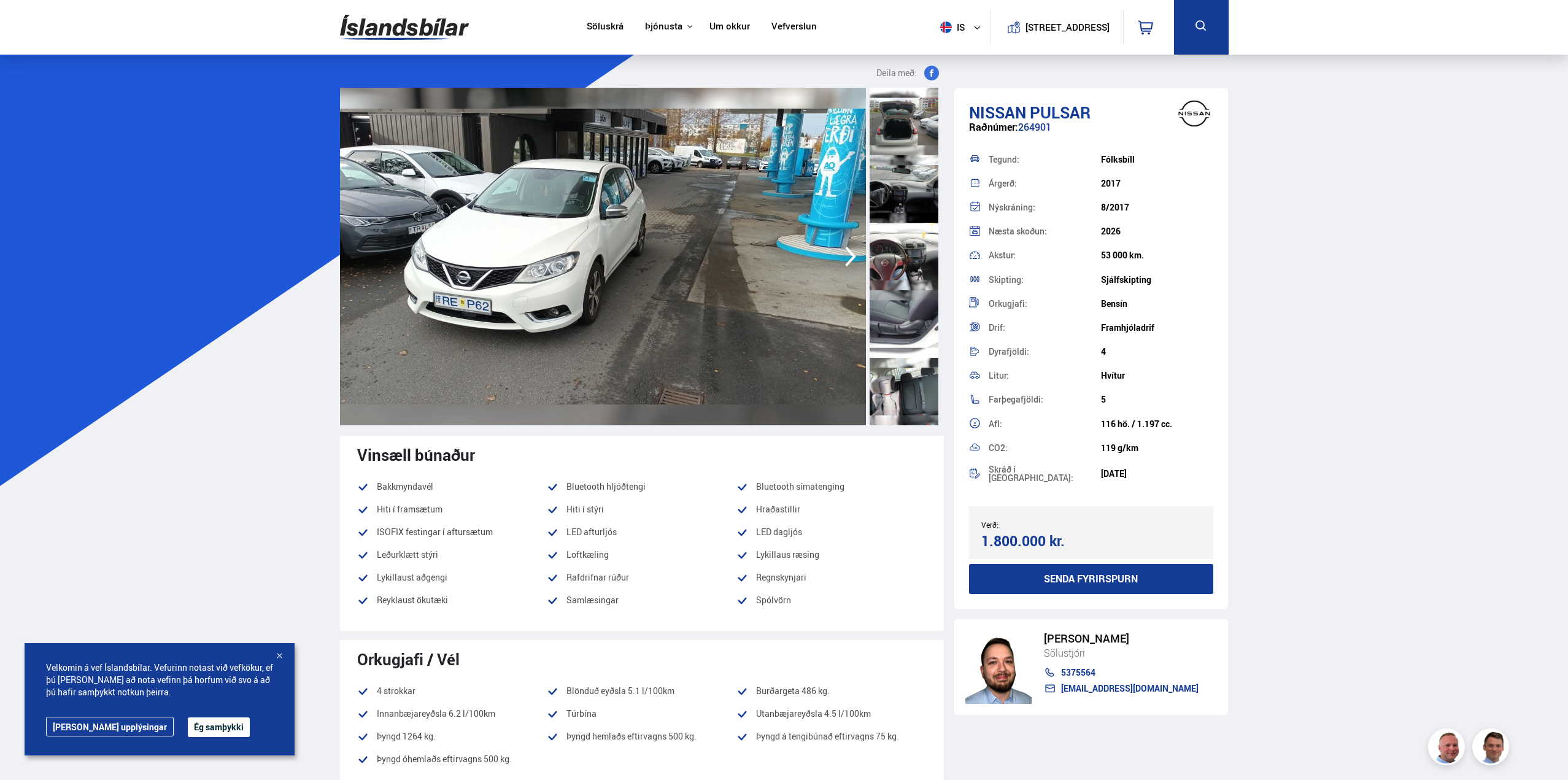
click at [894, 400] on div at bounding box center [903, 392] width 69 height 68
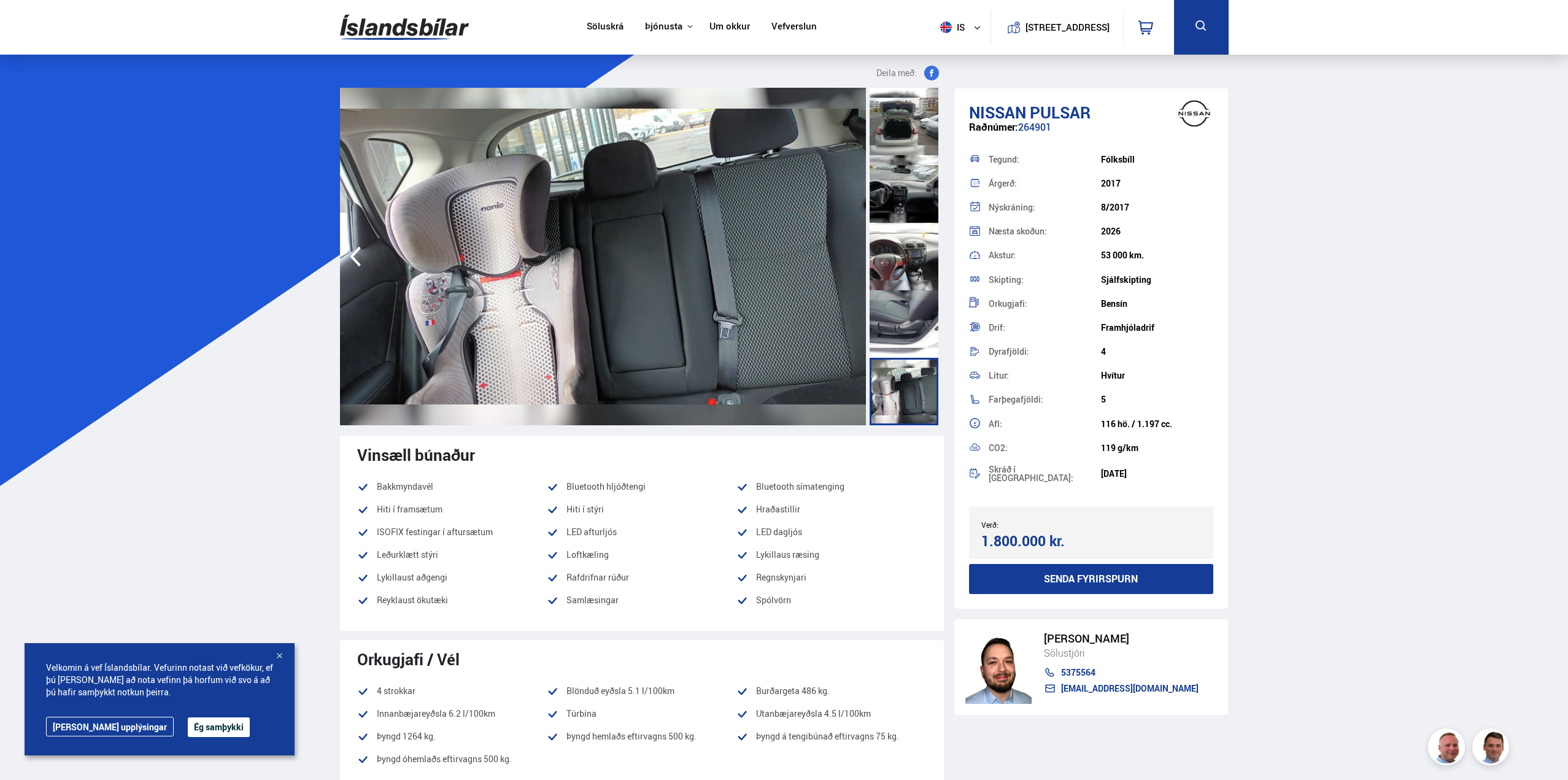
click at [900, 314] on div at bounding box center [903, 324] width 69 height 68
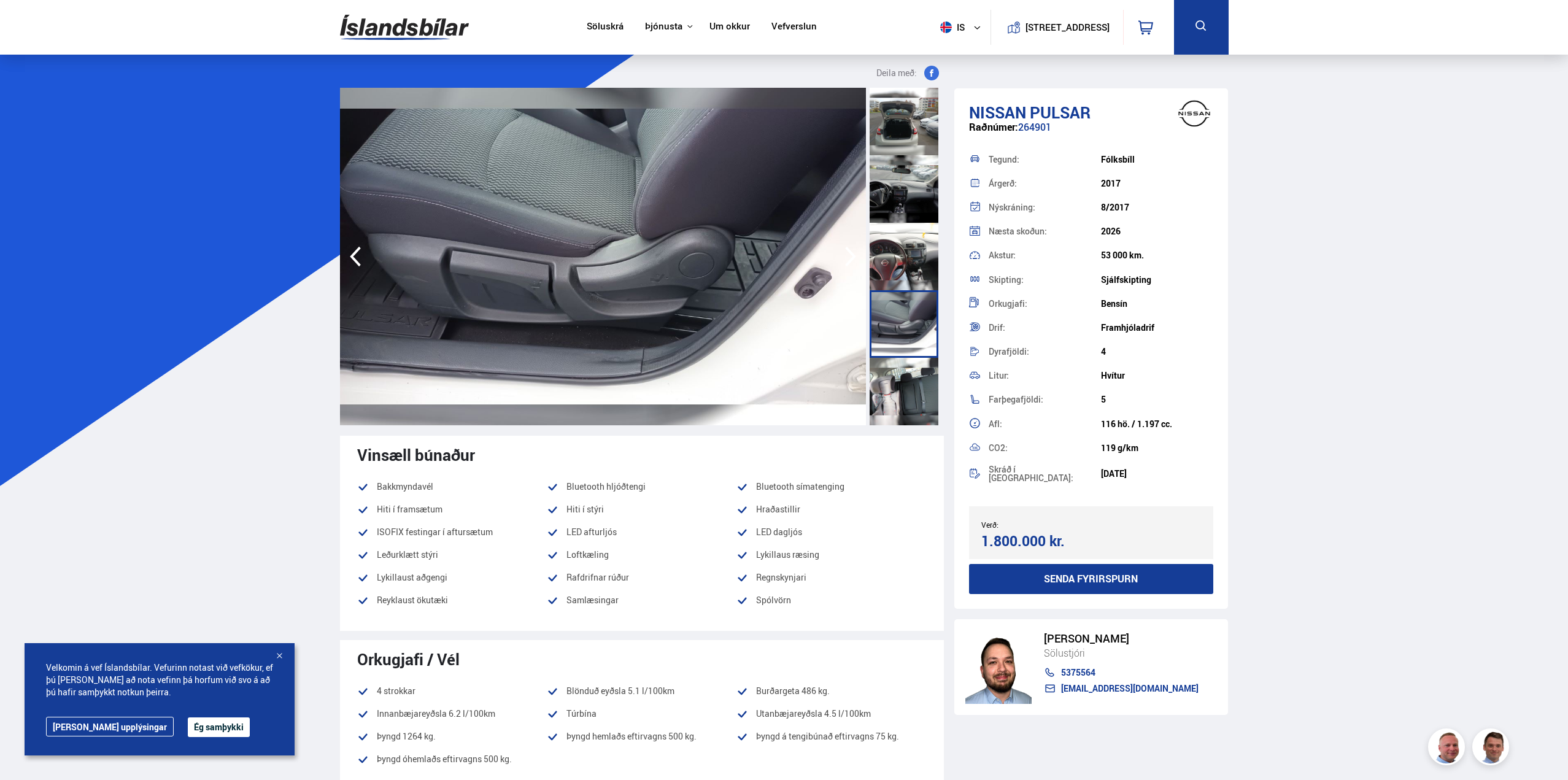
click at [913, 251] on div at bounding box center [903, 256] width 69 height 68
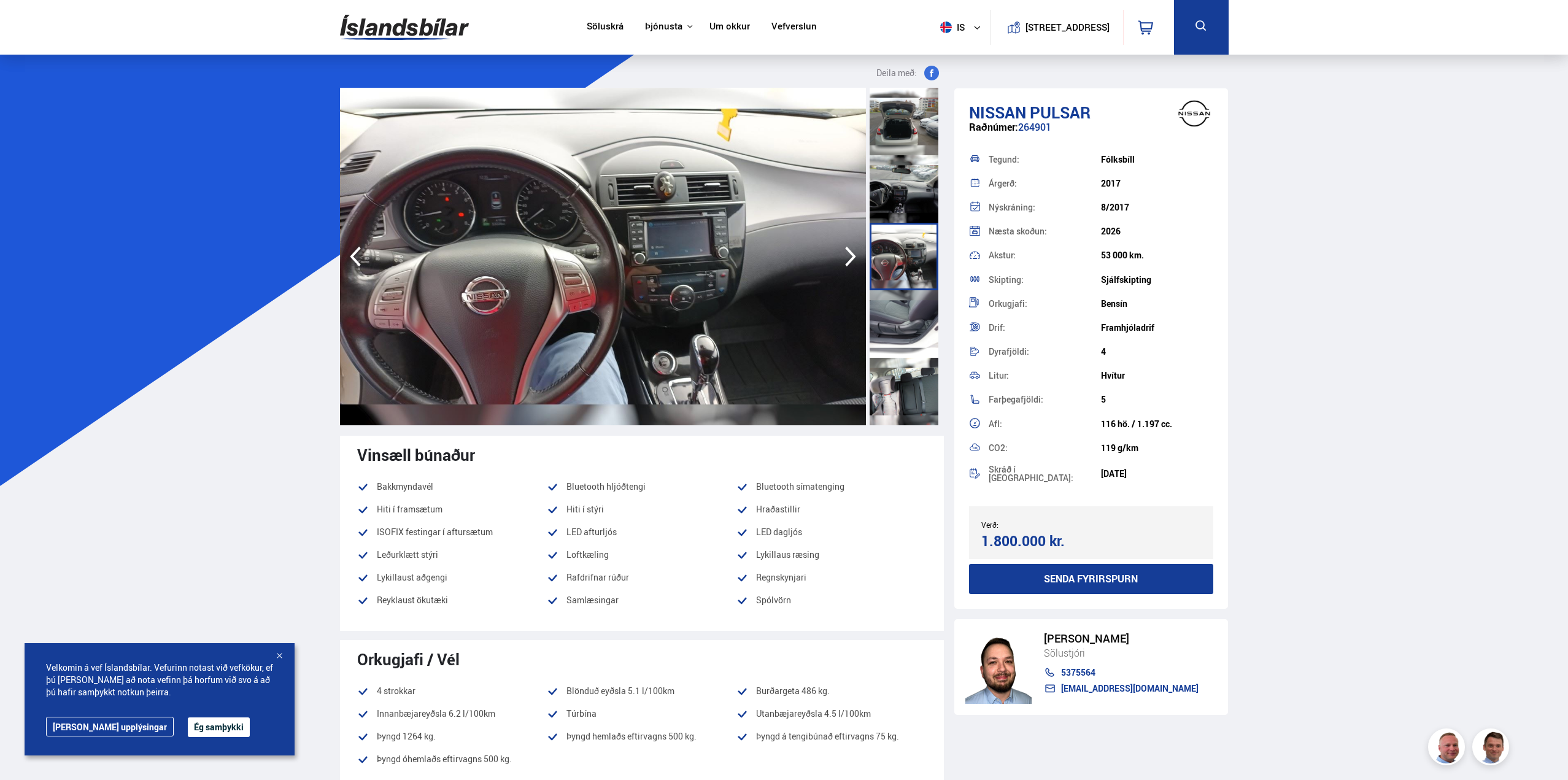
click at [911, 191] on div at bounding box center [903, 189] width 69 height 68
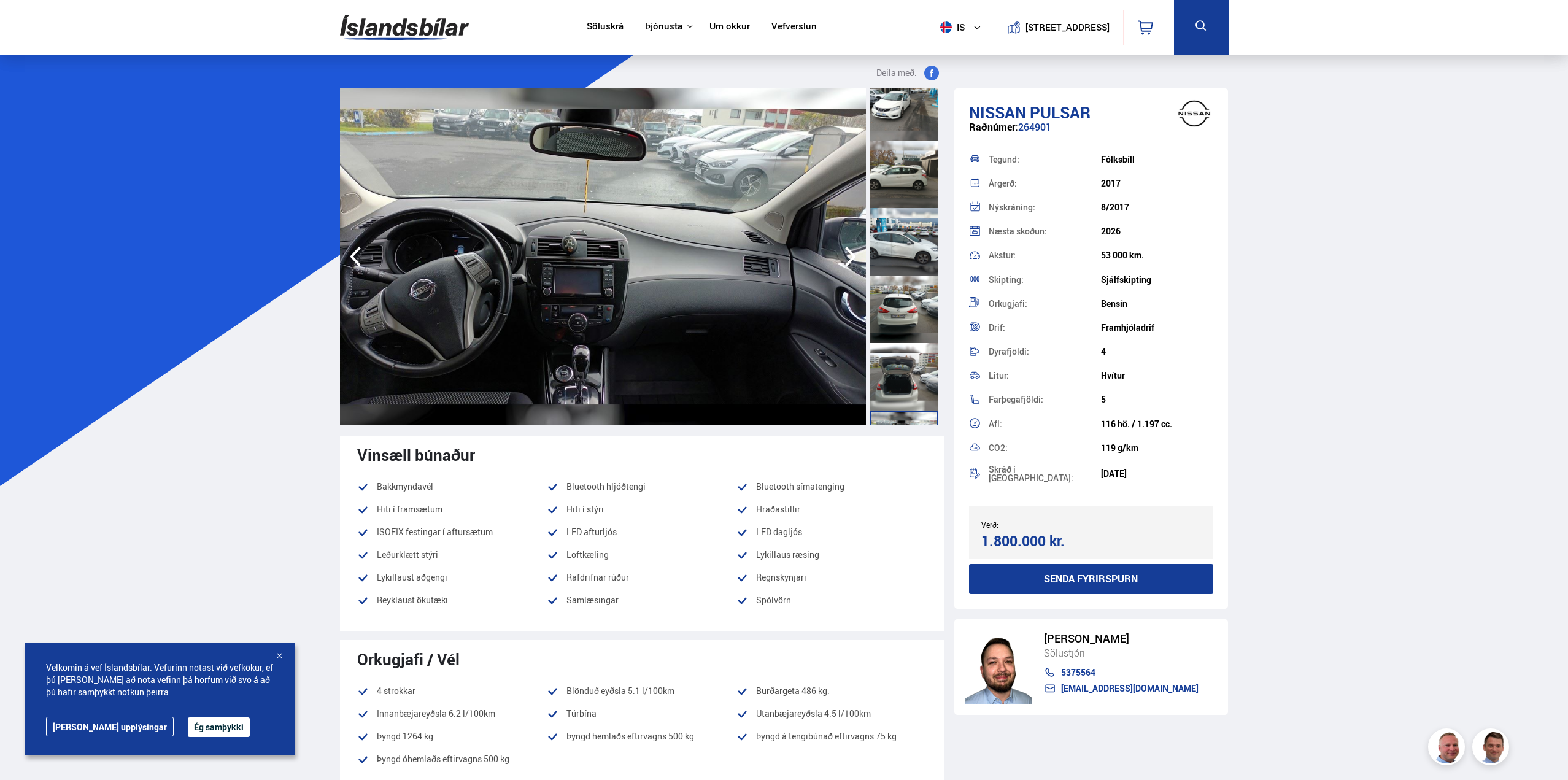
scroll to position [0, 0]
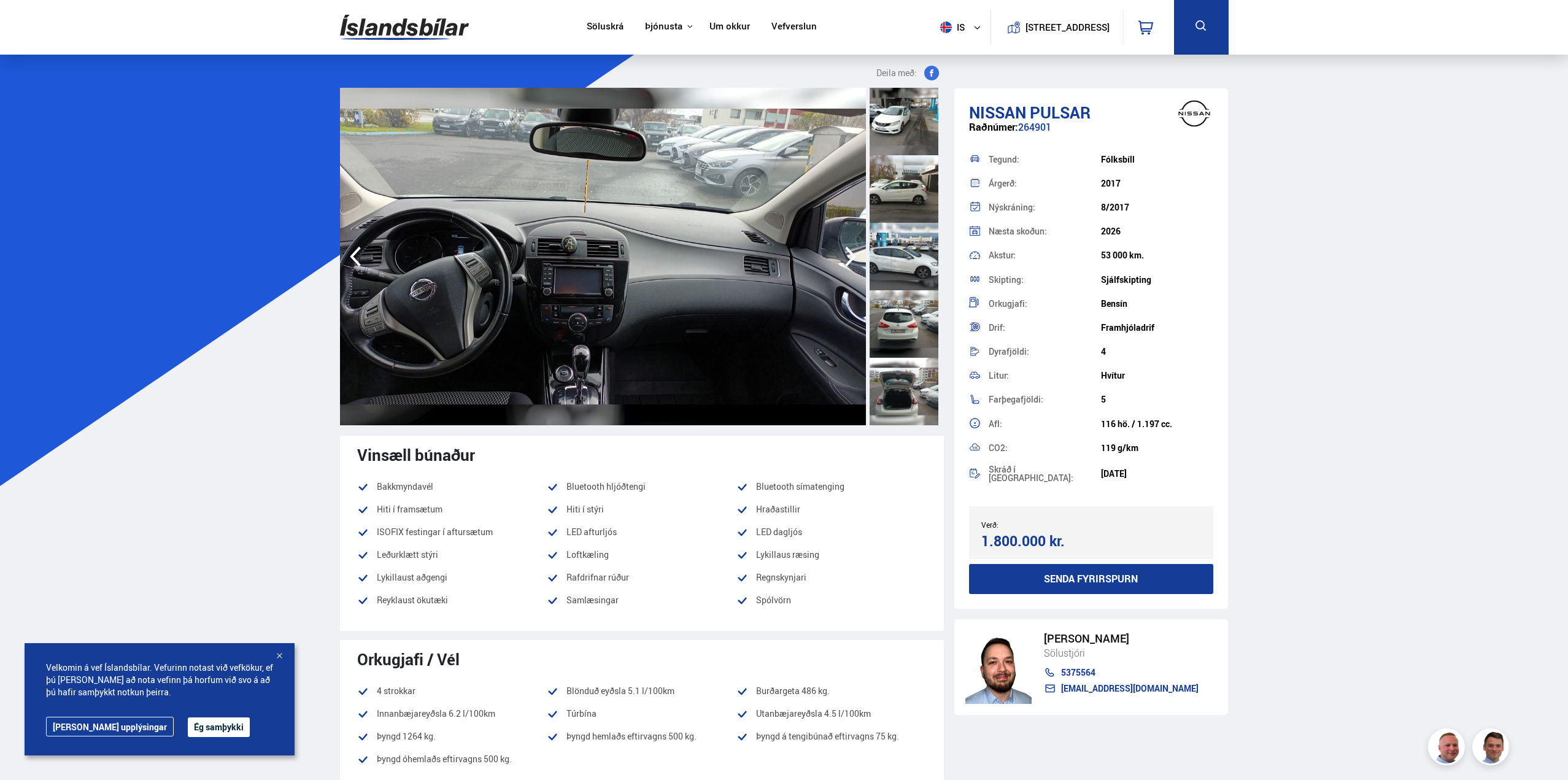
click at [893, 375] on div at bounding box center [903, 392] width 69 height 68
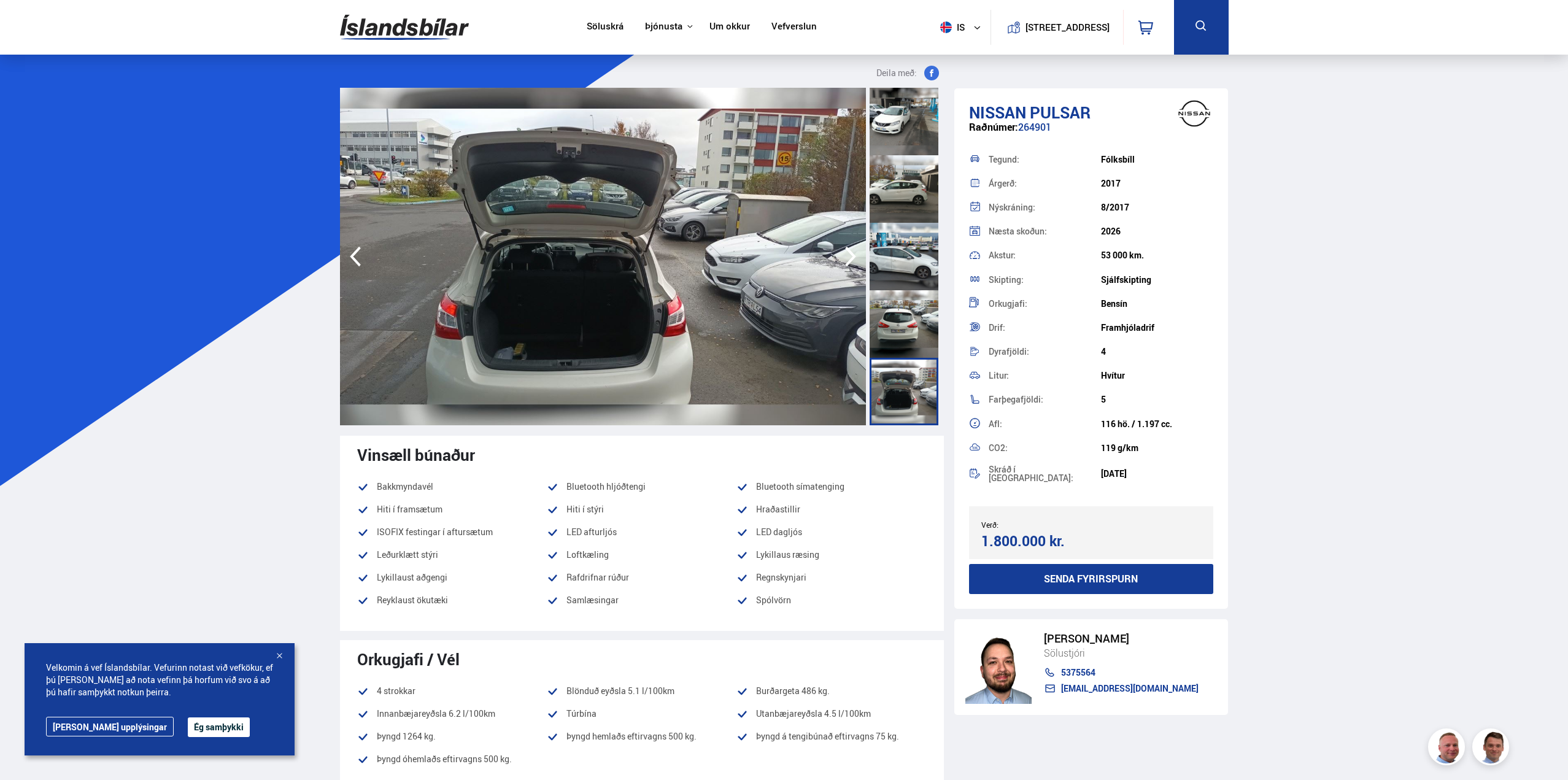
click at [902, 305] on div at bounding box center [903, 324] width 69 height 68
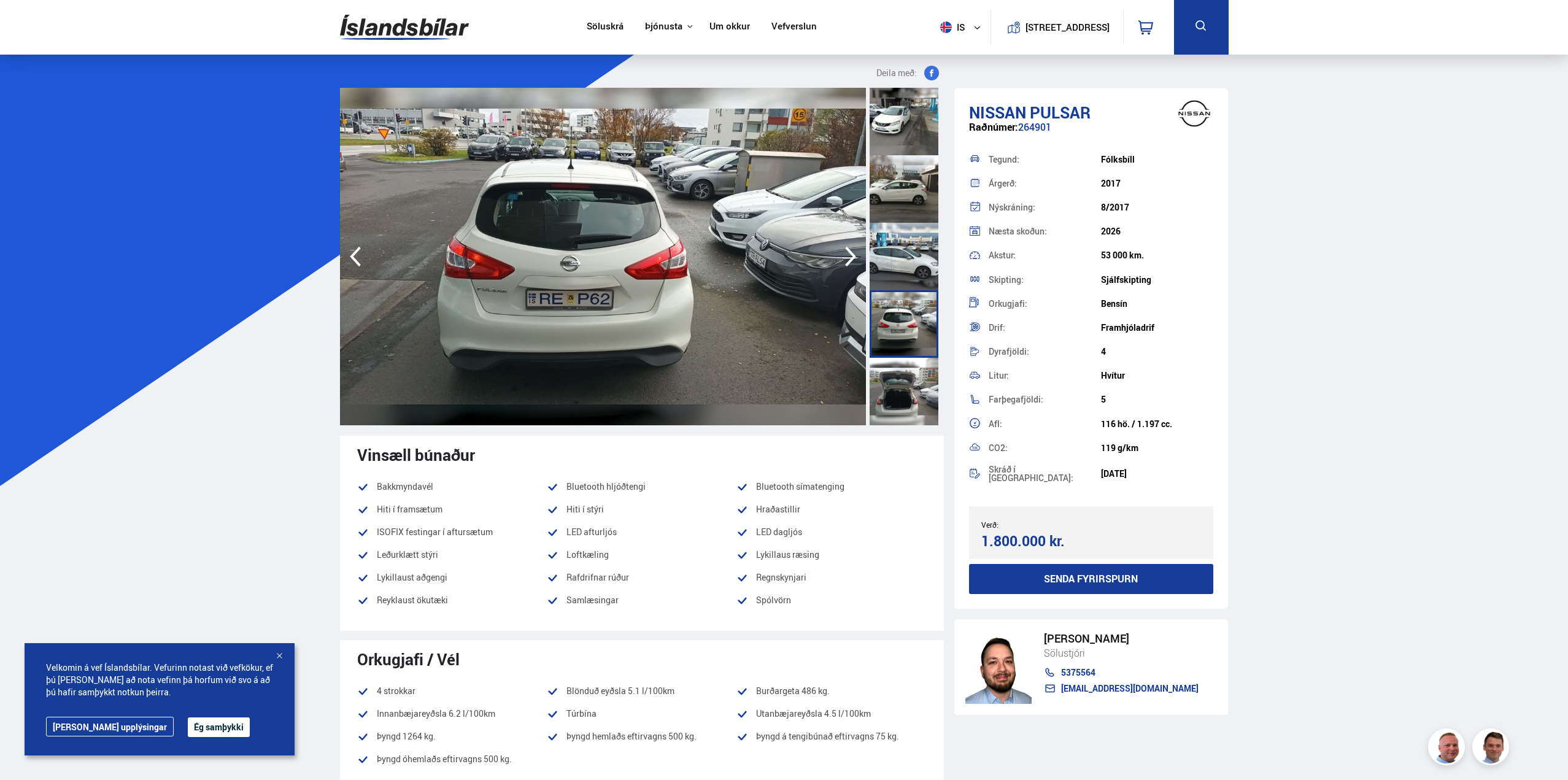
click at [898, 248] on div at bounding box center [903, 256] width 69 height 68
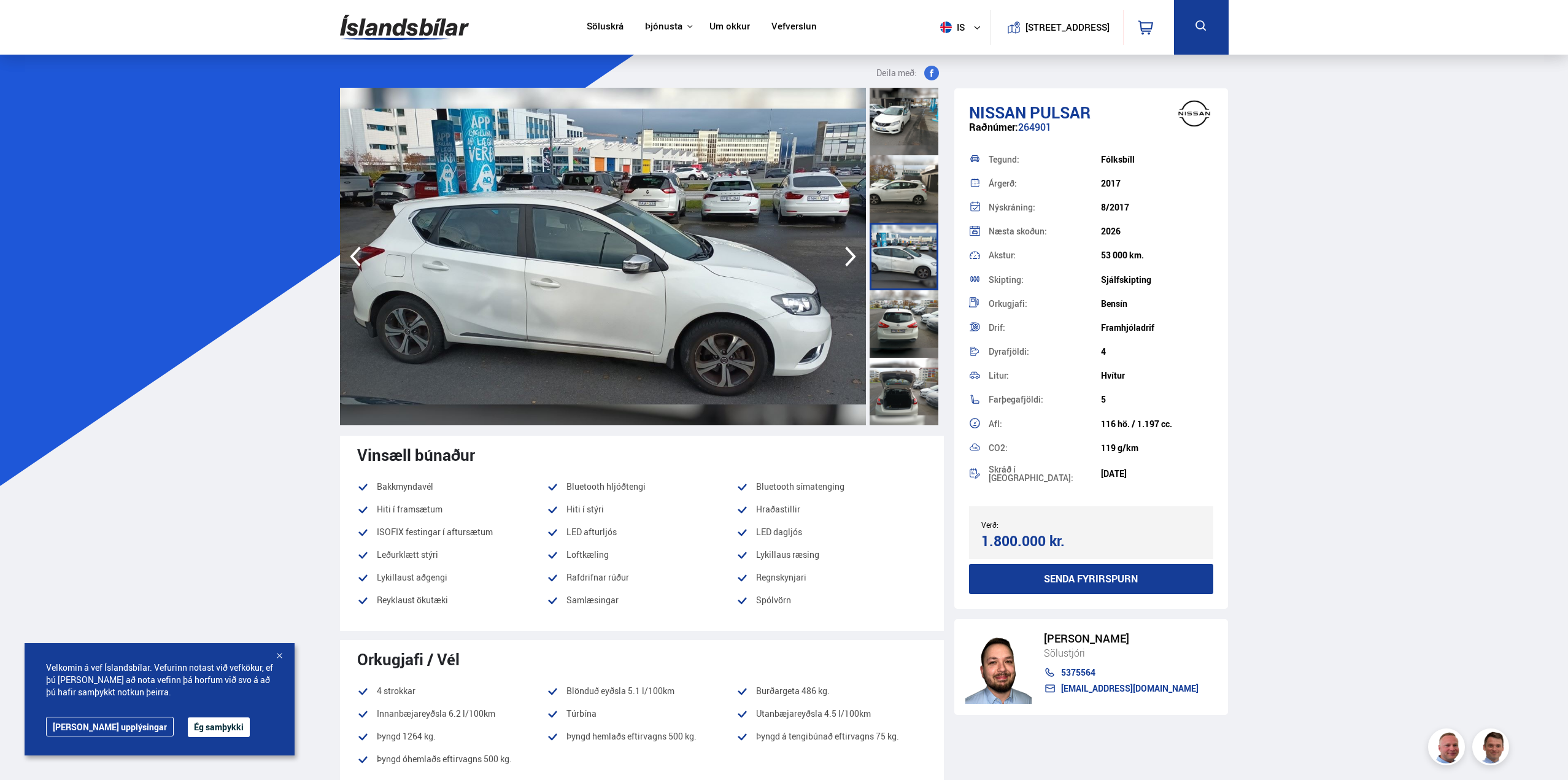
click at [888, 200] on div at bounding box center [903, 189] width 69 height 68
